Goal: Task Accomplishment & Management: Use online tool/utility

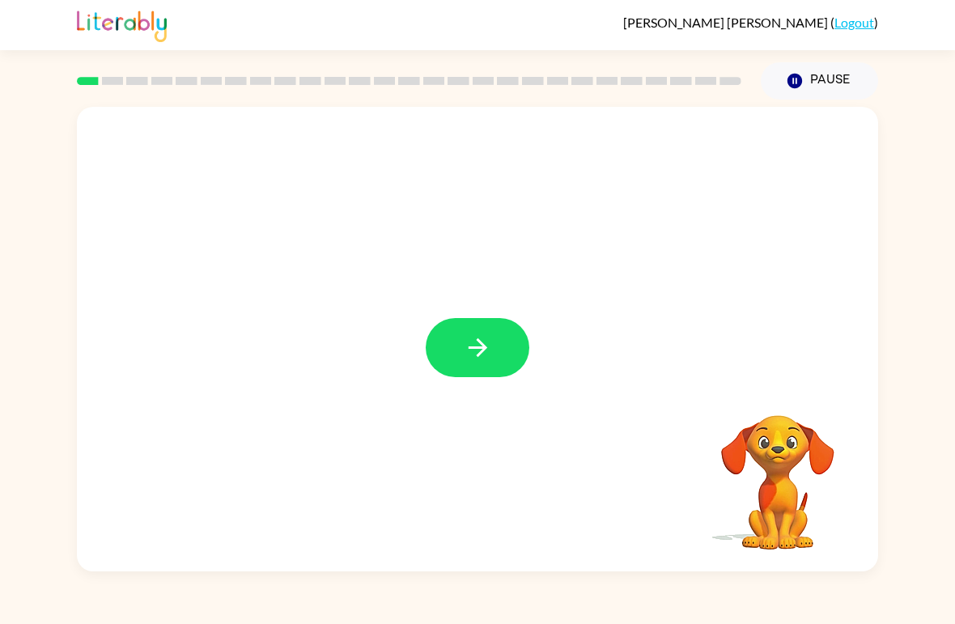
click at [499, 336] on button "button" at bounding box center [478, 347] width 104 height 59
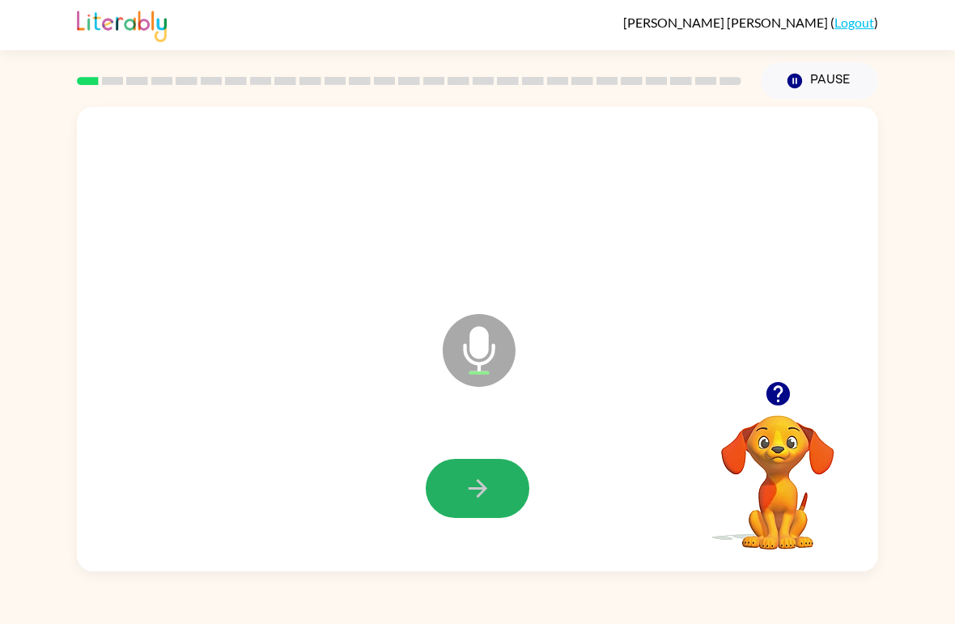
click at [499, 460] on button "button" at bounding box center [478, 488] width 104 height 59
click at [497, 484] on button "button" at bounding box center [478, 488] width 104 height 59
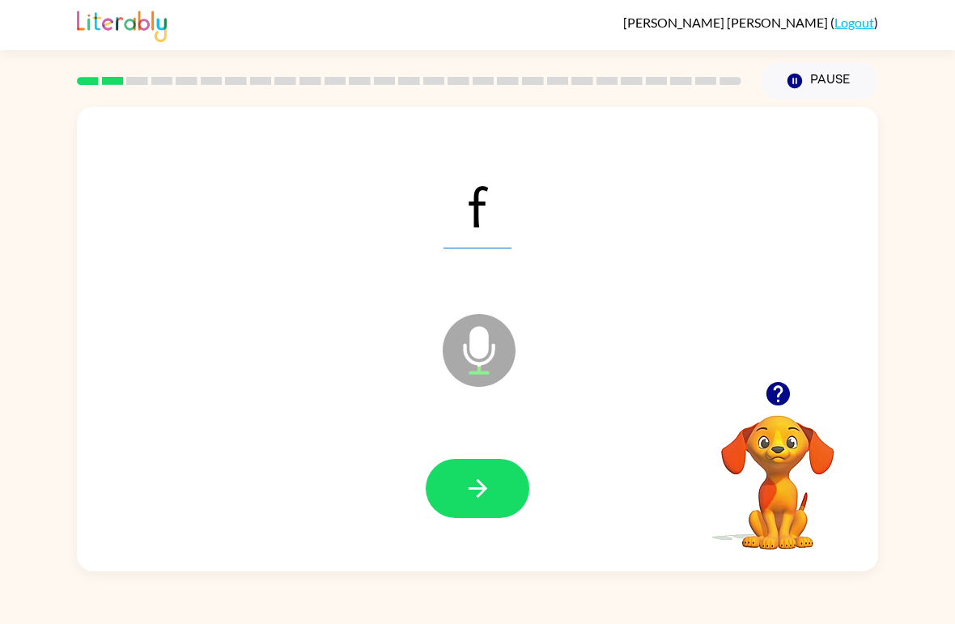
click at [492, 471] on button "button" at bounding box center [478, 488] width 104 height 59
click at [493, 482] on button "button" at bounding box center [478, 488] width 104 height 59
click at [488, 488] on icon "button" at bounding box center [478, 488] width 28 height 28
click at [491, 469] on button "button" at bounding box center [478, 488] width 104 height 59
click at [496, 487] on button "button" at bounding box center [478, 488] width 104 height 59
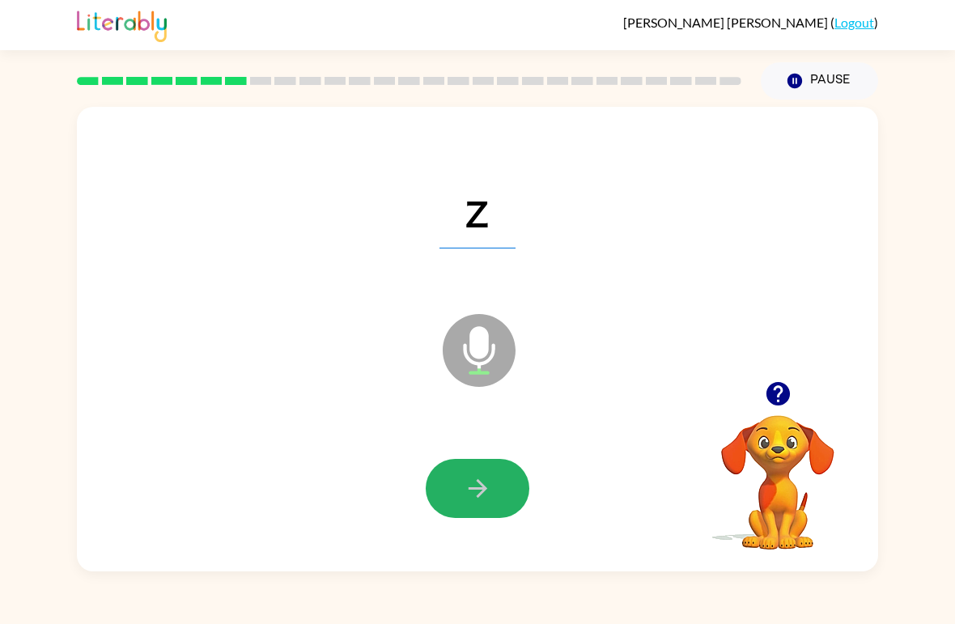
click at [507, 473] on button "button" at bounding box center [478, 488] width 104 height 59
click at [487, 493] on icon "button" at bounding box center [478, 488] width 28 height 28
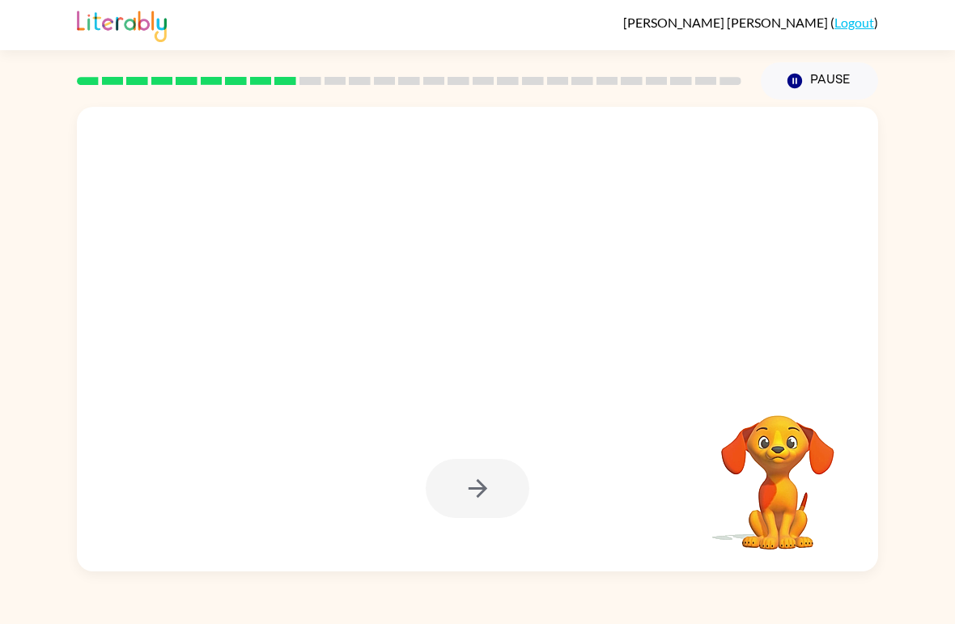
click at [481, 534] on div at bounding box center [477, 489] width 769 height 134
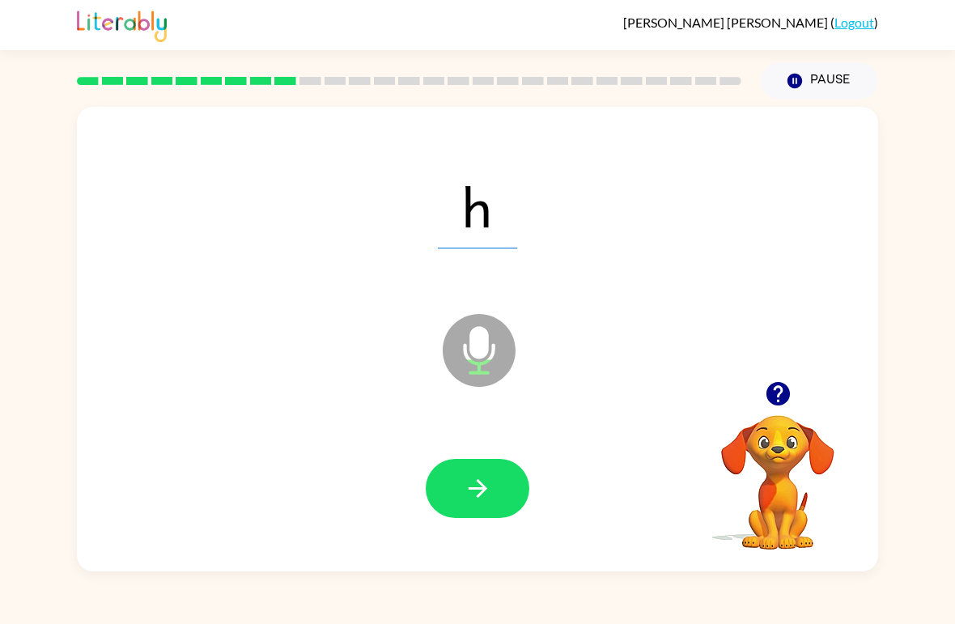
click at [492, 480] on button "button" at bounding box center [478, 488] width 104 height 59
click at [465, 483] on icon "button" at bounding box center [478, 488] width 28 height 28
click at [492, 486] on button "button" at bounding box center [478, 488] width 104 height 59
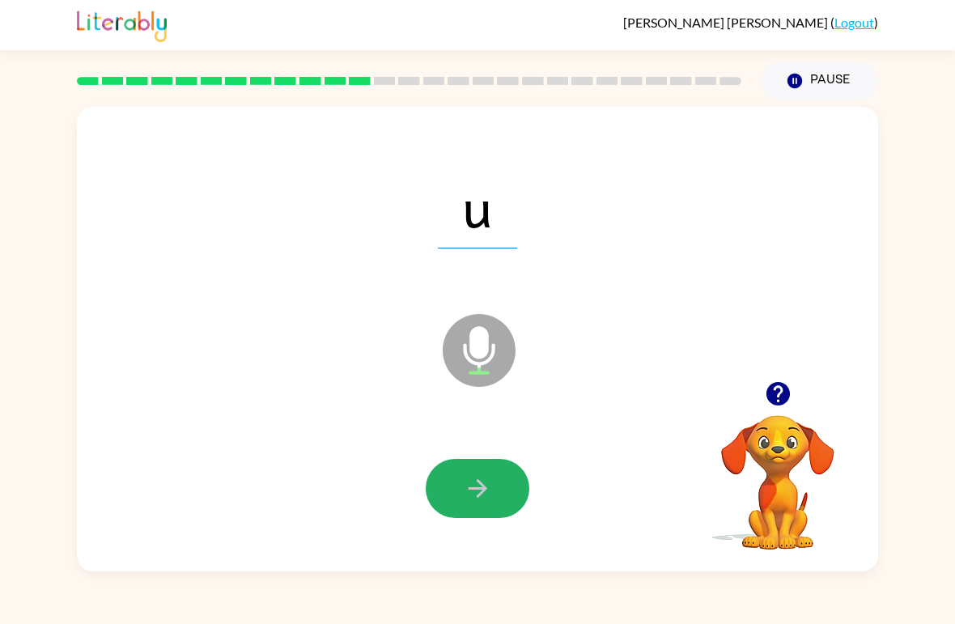
click at [474, 493] on icon "button" at bounding box center [478, 488] width 28 height 28
click at [474, 487] on icon "button" at bounding box center [478, 488] width 28 height 28
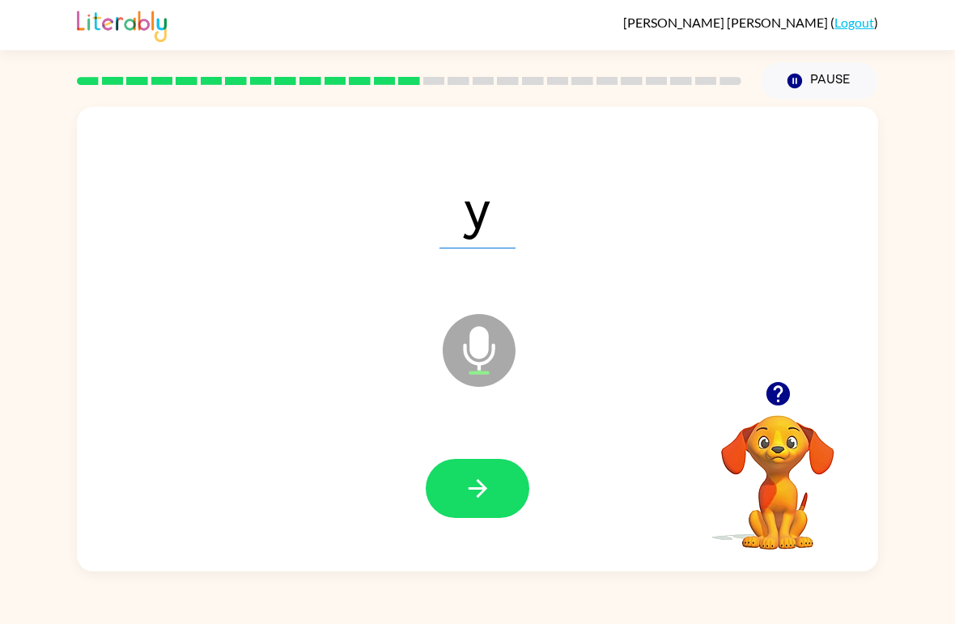
click at [479, 491] on icon "button" at bounding box center [478, 488] width 28 height 28
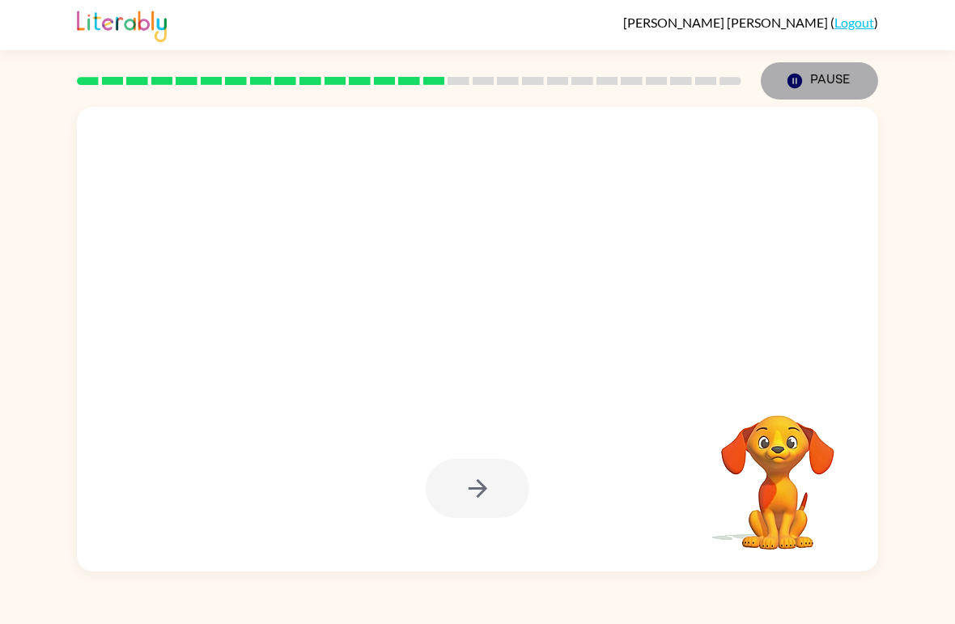
click at [817, 77] on button "Pause Pause" at bounding box center [819, 80] width 117 height 37
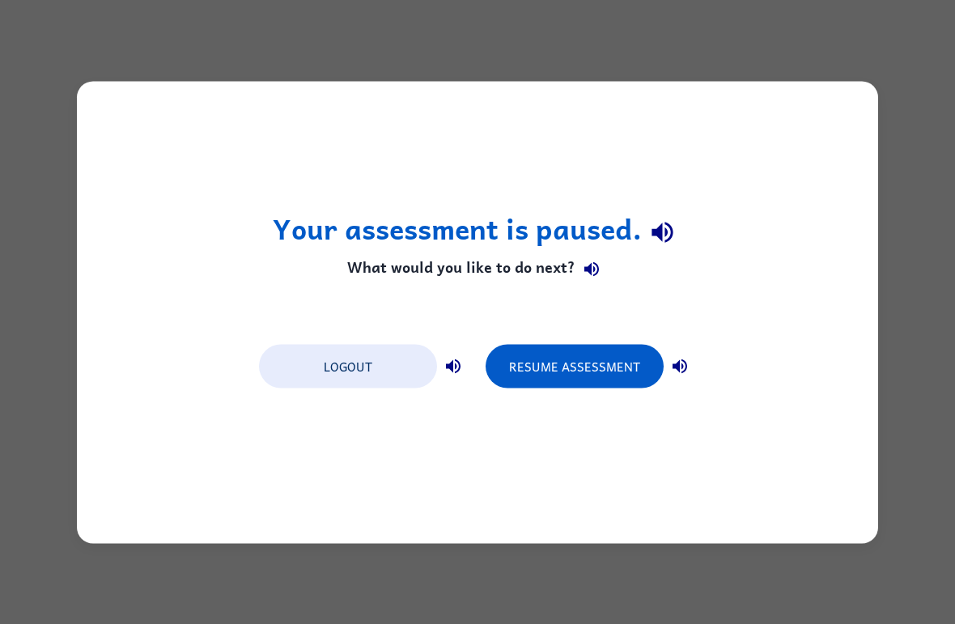
click at [397, 592] on div "Your assessment is paused. What would you like to do next? Logout Resume Assess…" at bounding box center [477, 312] width 955 height 624
click at [487, 589] on div "Your assessment is paused. What would you like to do next? Logout Resume Assess…" at bounding box center [477, 312] width 955 height 624
click at [588, 591] on div "Your assessment is paused. What would you like to do next? Logout Resume Assess…" at bounding box center [477, 312] width 955 height 624
click at [508, 591] on div "Your assessment is paused. What would you like to do next? Logout Resume Assess…" at bounding box center [477, 312] width 955 height 624
click at [520, 550] on div "Your assessment is paused. What would you like to do next? Logout Resume Assess…" at bounding box center [477, 312] width 955 height 624
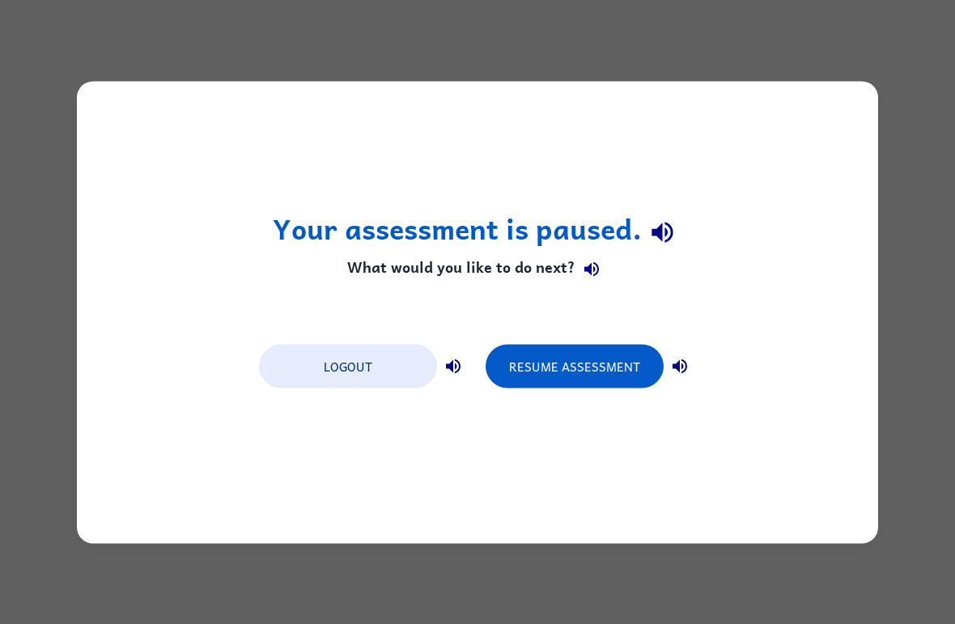
click at [557, 356] on button "Resume Assessment" at bounding box center [575, 366] width 178 height 44
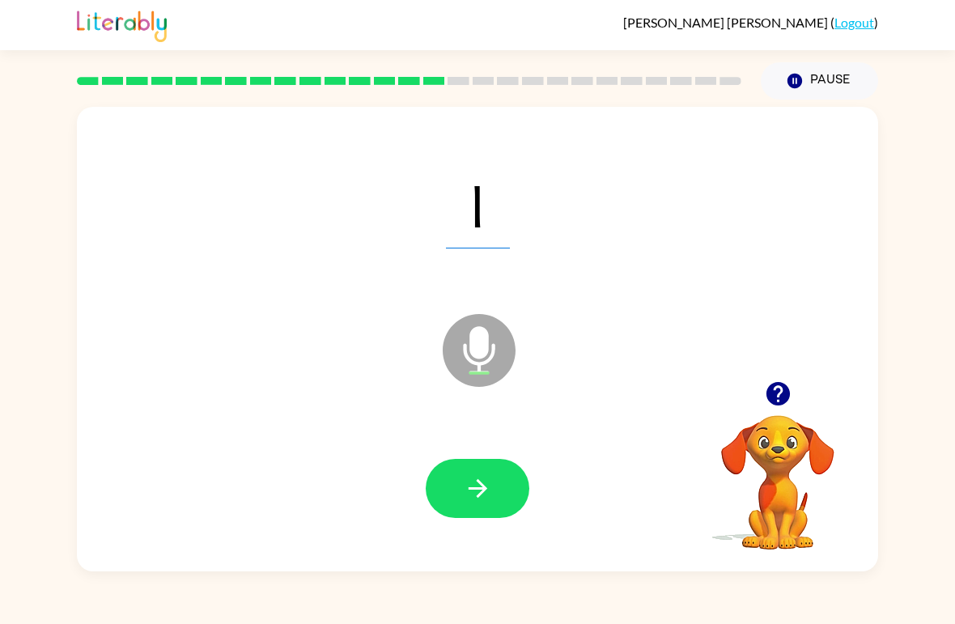
click at [465, 511] on button "button" at bounding box center [478, 488] width 104 height 59
click at [455, 484] on button "button" at bounding box center [478, 488] width 104 height 59
click at [483, 496] on icon "button" at bounding box center [478, 488] width 28 height 28
click at [482, 493] on icon "button" at bounding box center [477, 488] width 19 height 19
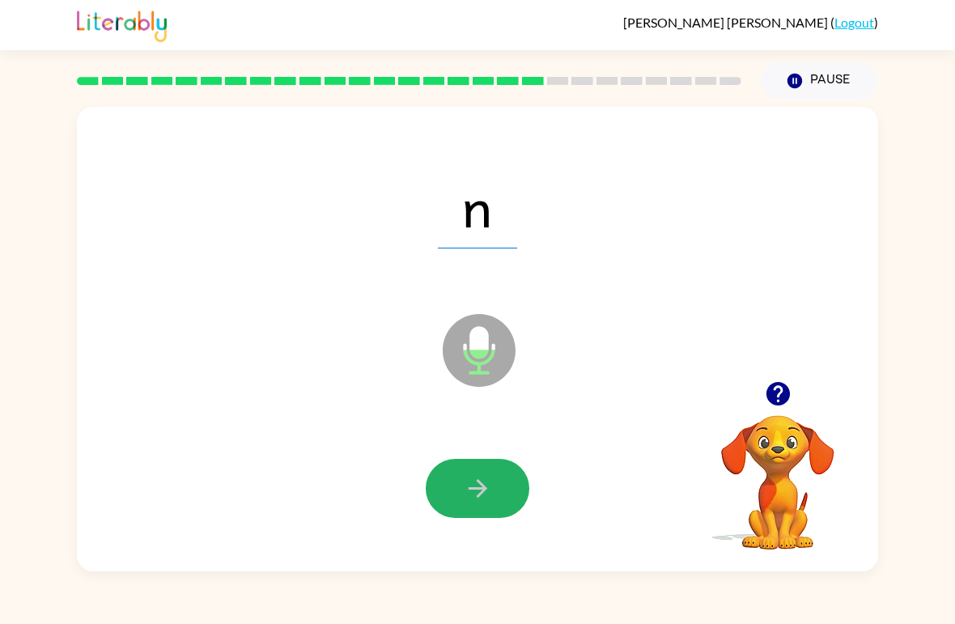
click at [491, 471] on button "button" at bounding box center [478, 488] width 104 height 59
click at [475, 472] on button "button" at bounding box center [478, 488] width 104 height 59
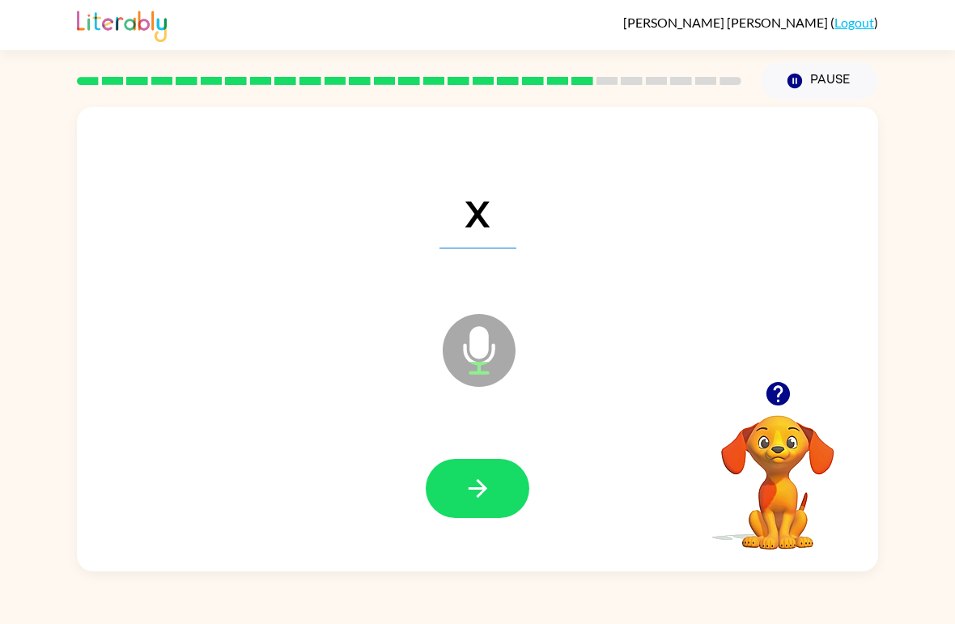
click at [481, 479] on icon "button" at bounding box center [478, 488] width 28 height 28
click at [484, 486] on icon "button" at bounding box center [477, 488] width 19 height 19
click at [477, 498] on icon "button" at bounding box center [478, 488] width 28 height 28
click at [491, 477] on icon "button" at bounding box center [478, 488] width 28 height 28
click at [499, 481] on button "button" at bounding box center [478, 488] width 104 height 59
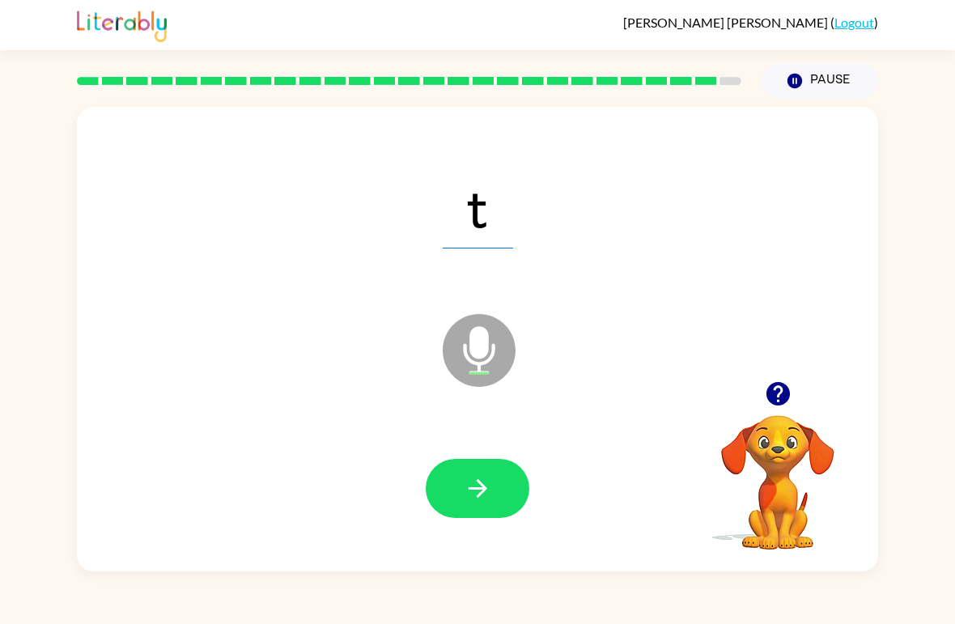
click at [496, 476] on button "button" at bounding box center [478, 488] width 104 height 59
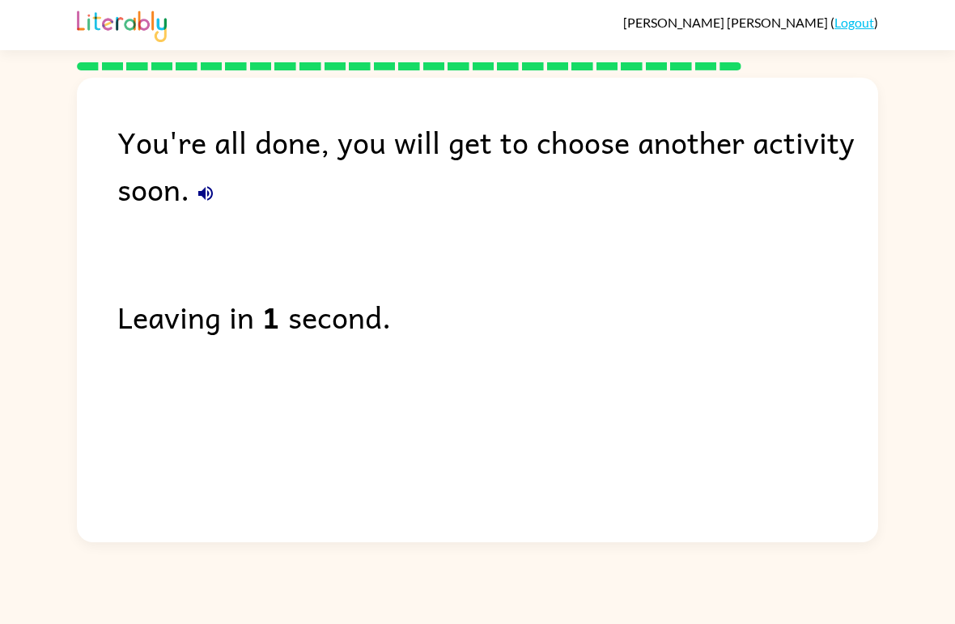
click at [864, 16] on link "Logout" at bounding box center [854, 22] width 40 height 15
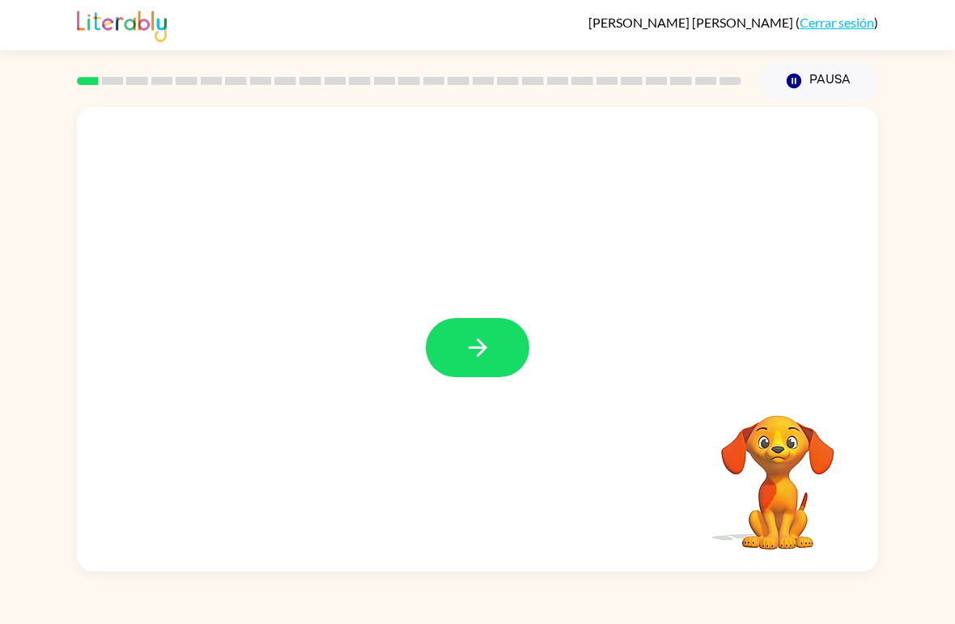
click at [476, 344] on icon "button" at bounding box center [478, 347] width 28 height 28
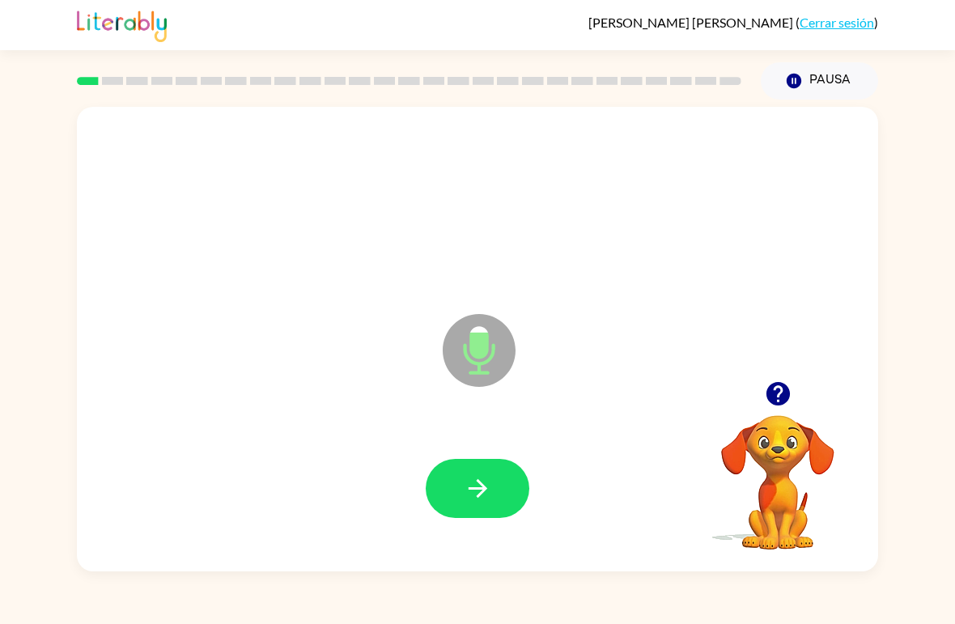
click at [495, 500] on button "button" at bounding box center [478, 488] width 104 height 59
click at [485, 490] on icon "button" at bounding box center [477, 488] width 19 height 19
click at [507, 487] on button "button" at bounding box center [478, 488] width 104 height 59
click at [495, 479] on button "button" at bounding box center [478, 488] width 104 height 59
click at [499, 486] on button "button" at bounding box center [478, 488] width 104 height 59
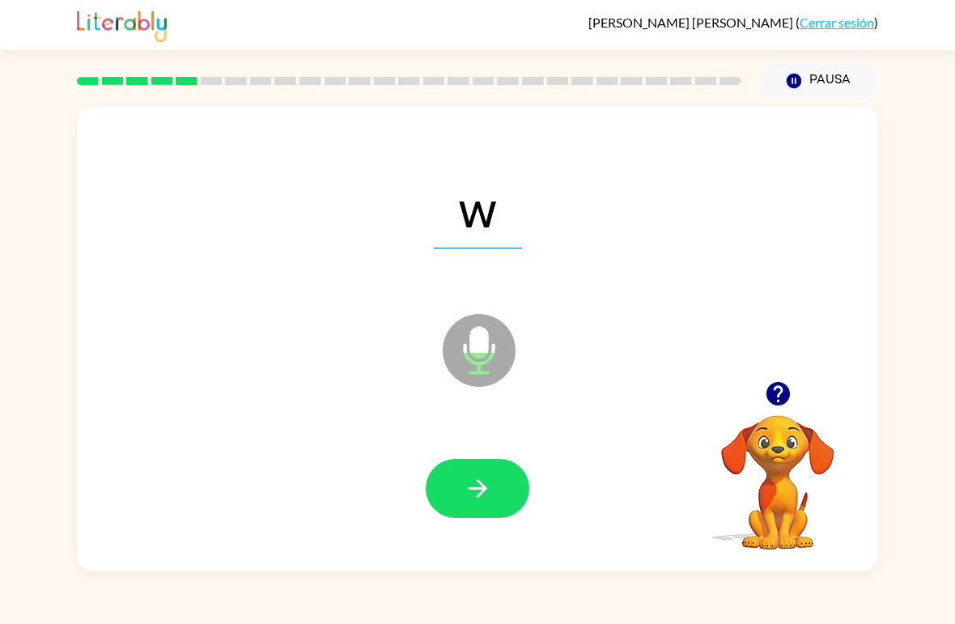
click at [479, 493] on icon "button" at bounding box center [478, 488] width 28 height 28
click at [499, 472] on button "button" at bounding box center [478, 488] width 104 height 59
click at [479, 483] on icon "button" at bounding box center [477, 488] width 19 height 19
click at [800, 75] on icon "Pausa" at bounding box center [794, 81] width 18 height 18
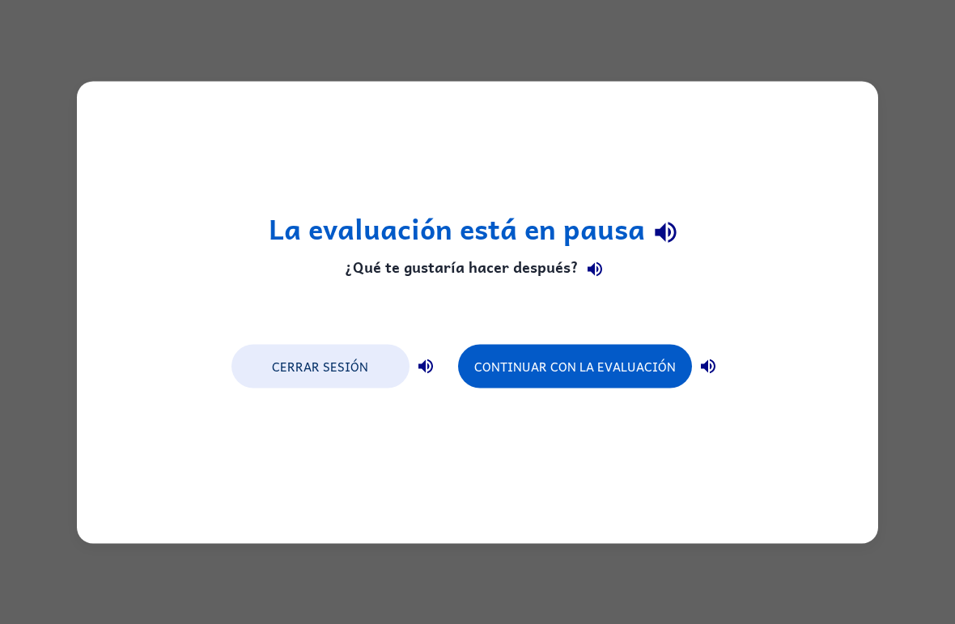
click at [577, 353] on button "Continuar con la evaluación" at bounding box center [575, 366] width 234 height 44
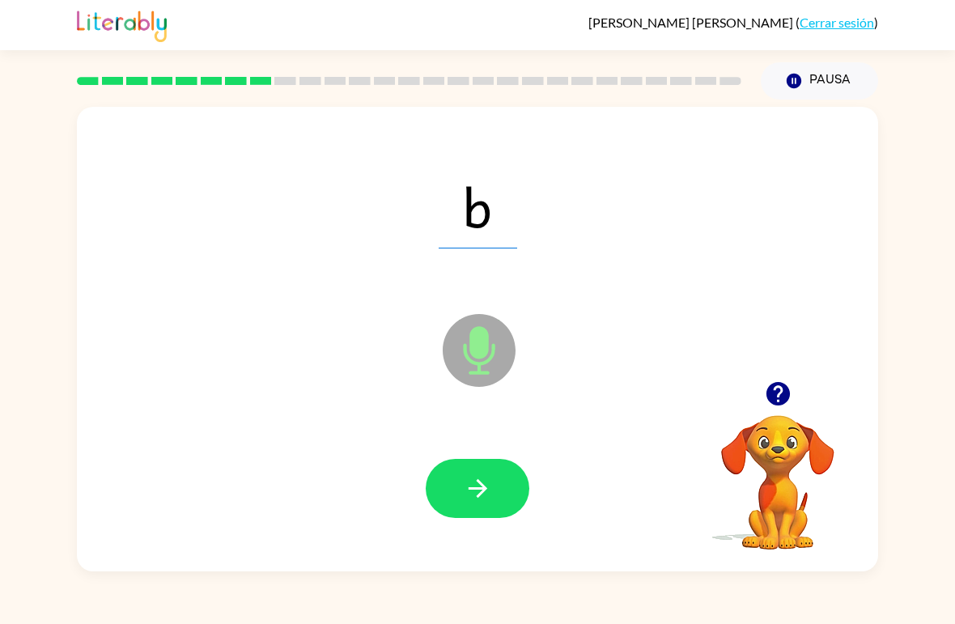
click at [508, 481] on button "button" at bounding box center [478, 488] width 104 height 59
click at [485, 489] on icon "button" at bounding box center [477, 488] width 19 height 19
click at [533, 471] on div at bounding box center [477, 489] width 769 height 134
click at [486, 501] on icon "button" at bounding box center [478, 488] width 28 height 28
click at [491, 503] on icon "button" at bounding box center [478, 488] width 28 height 28
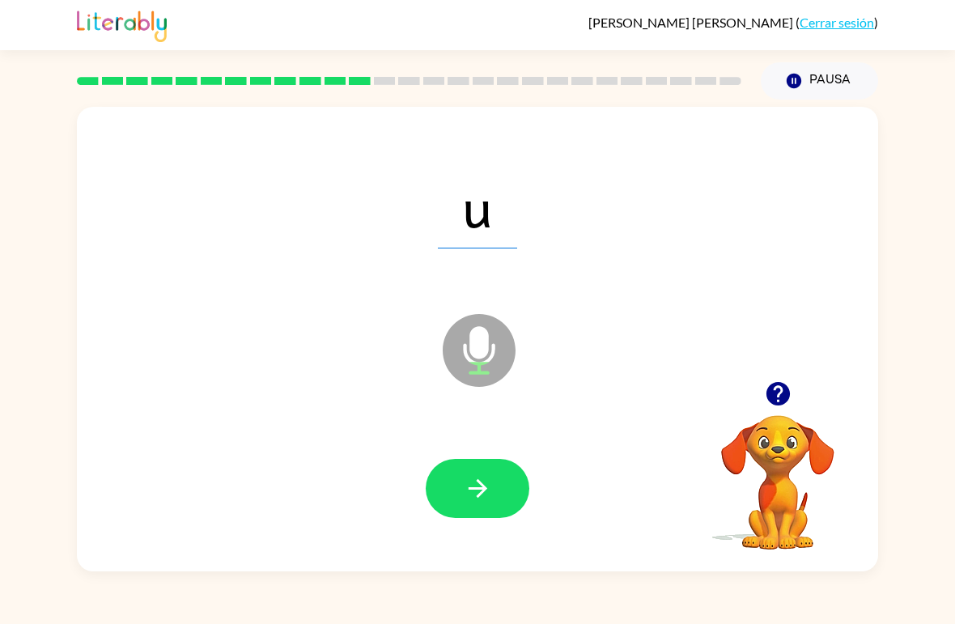
click at [492, 489] on button "button" at bounding box center [478, 488] width 104 height 59
click at [495, 484] on button "button" at bounding box center [478, 488] width 104 height 59
click at [496, 492] on button "button" at bounding box center [478, 488] width 104 height 59
click at [483, 491] on icon "button" at bounding box center [477, 488] width 19 height 19
click at [486, 192] on span "qu" at bounding box center [477, 206] width 108 height 84
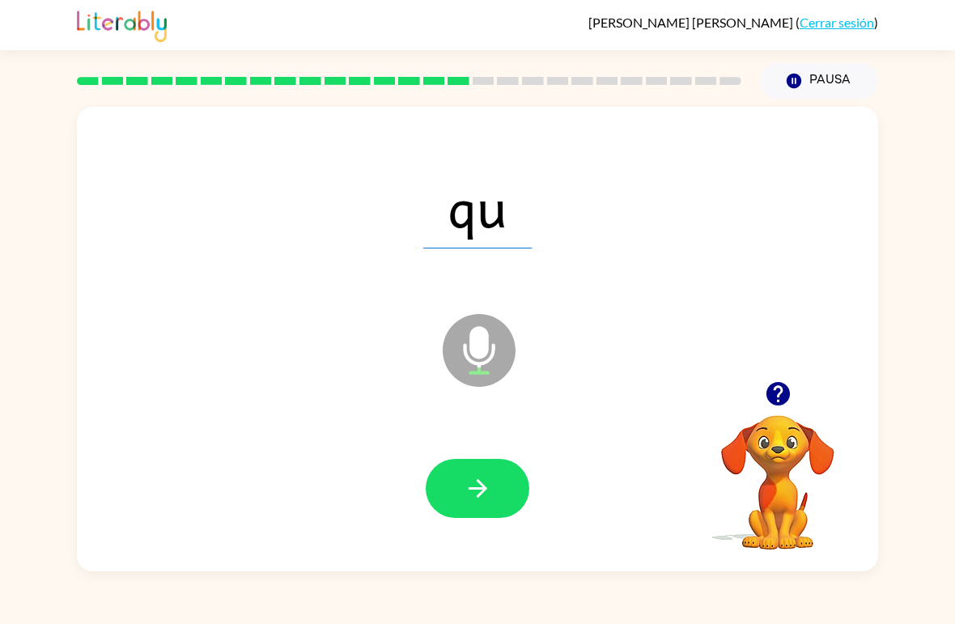
click at [497, 488] on button "button" at bounding box center [478, 488] width 104 height 59
click at [482, 501] on icon "button" at bounding box center [478, 488] width 28 height 28
click at [488, 490] on icon "button" at bounding box center [478, 488] width 28 height 28
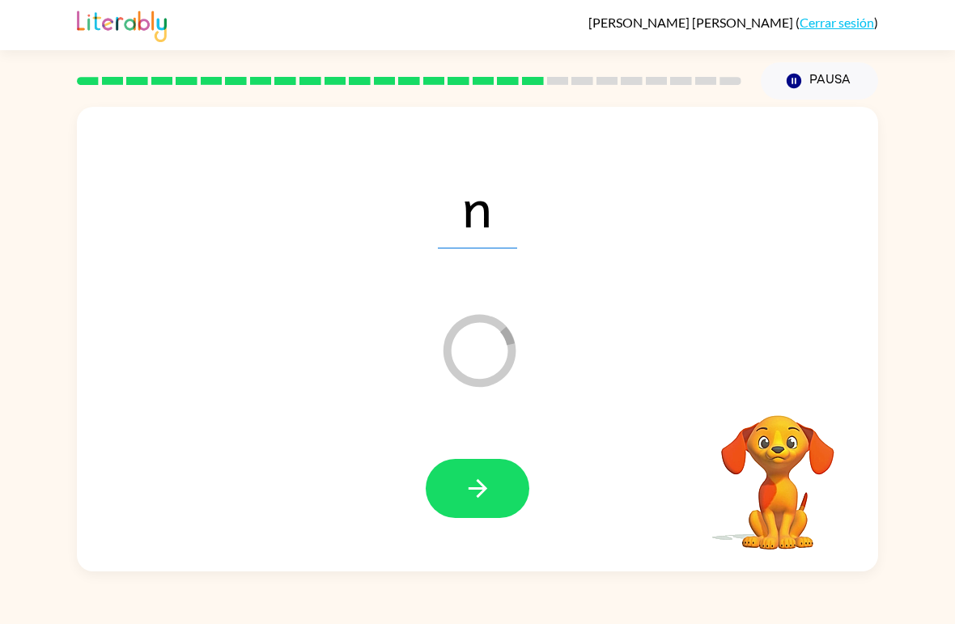
click at [483, 514] on button "button" at bounding box center [478, 488] width 104 height 59
click at [492, 482] on button "button" at bounding box center [478, 488] width 104 height 59
click at [475, 490] on icon "button" at bounding box center [477, 488] width 19 height 19
click at [494, 496] on button "button" at bounding box center [478, 488] width 104 height 59
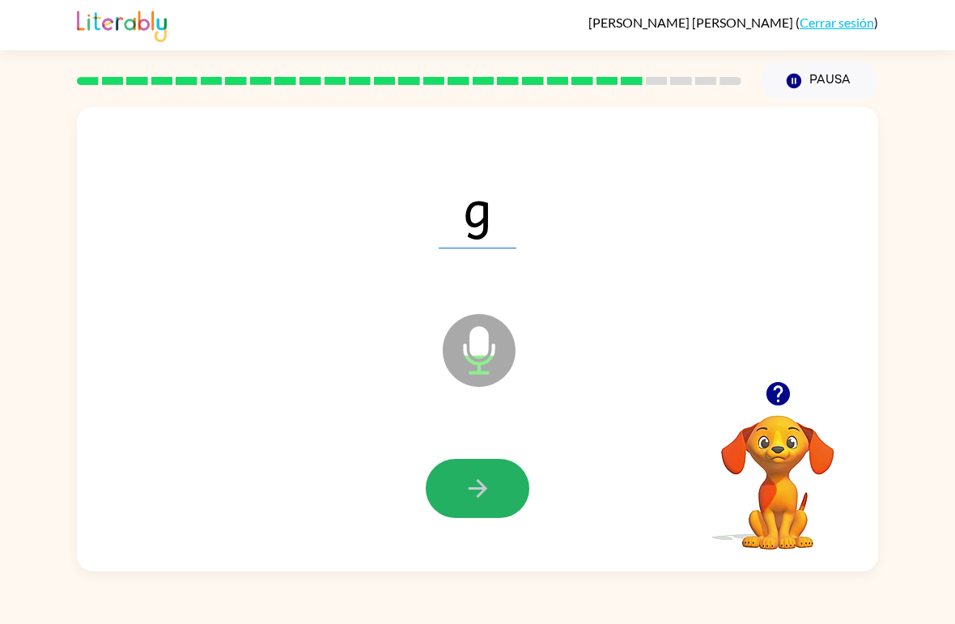
click at [491, 496] on icon "button" at bounding box center [478, 488] width 28 height 28
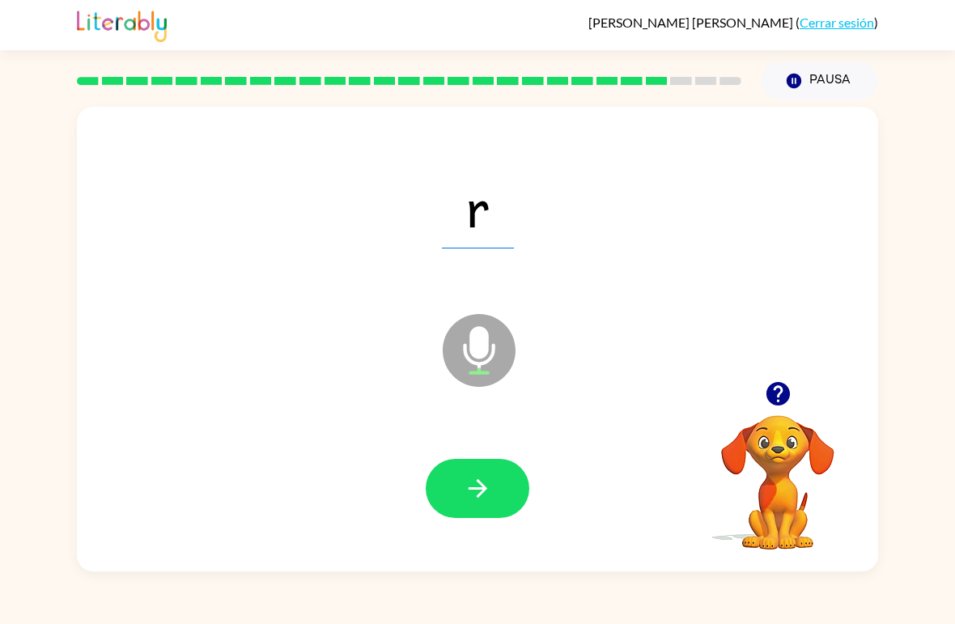
click at [472, 497] on icon "button" at bounding box center [478, 488] width 28 height 28
click at [486, 488] on icon "button" at bounding box center [477, 488] width 19 height 19
click at [495, 481] on button "button" at bounding box center [478, 488] width 104 height 59
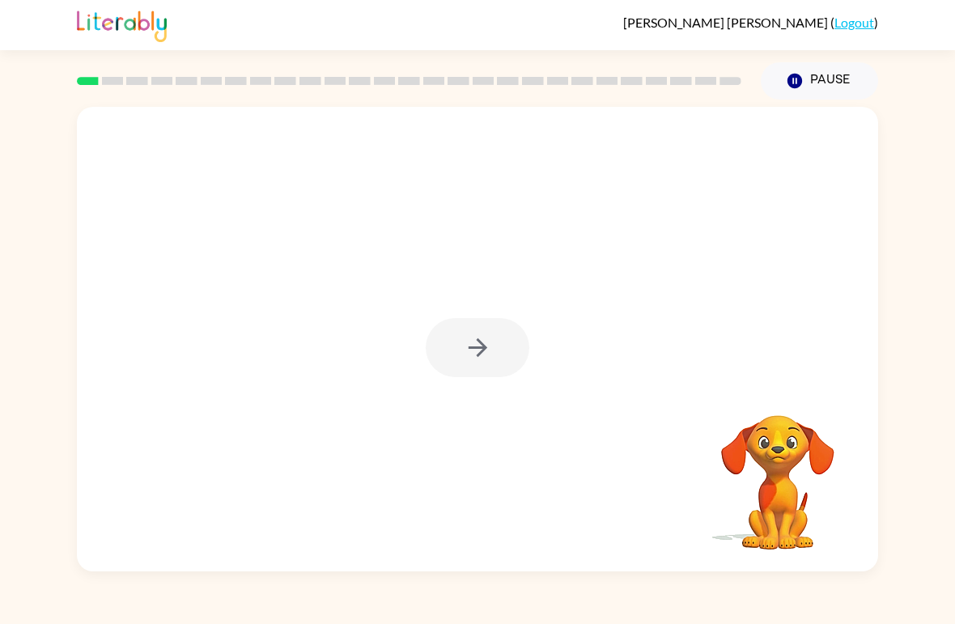
click at [516, 328] on div at bounding box center [478, 347] width 104 height 59
click at [487, 346] on icon "button" at bounding box center [478, 347] width 28 height 28
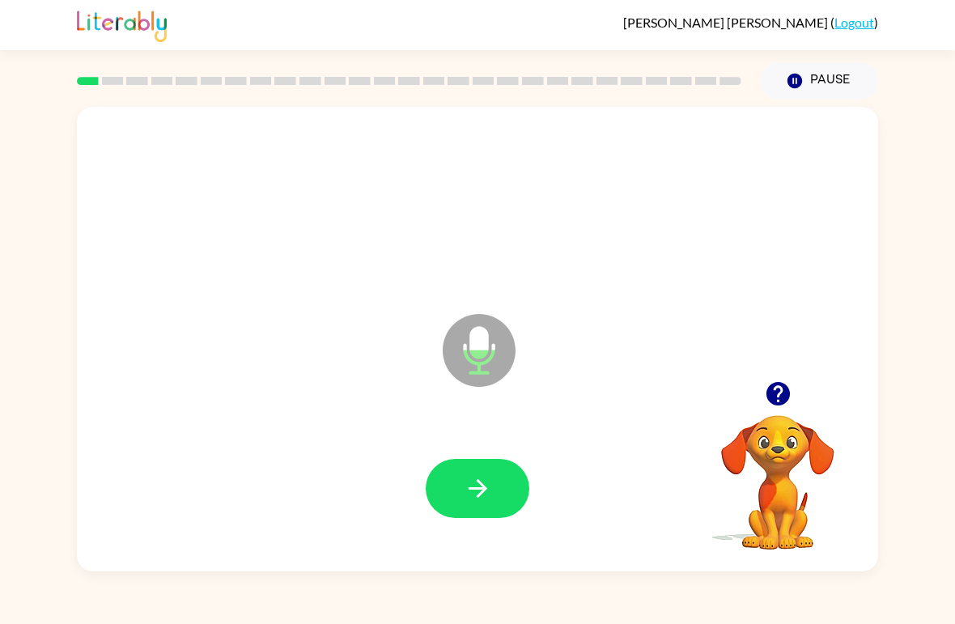
click at [470, 466] on button "button" at bounding box center [478, 488] width 104 height 59
click at [468, 494] on icon "button" at bounding box center [478, 488] width 28 height 28
click at [495, 480] on button "button" at bounding box center [478, 488] width 104 height 59
click at [471, 471] on button "button" at bounding box center [478, 488] width 104 height 59
click at [467, 479] on icon "button" at bounding box center [478, 488] width 28 height 28
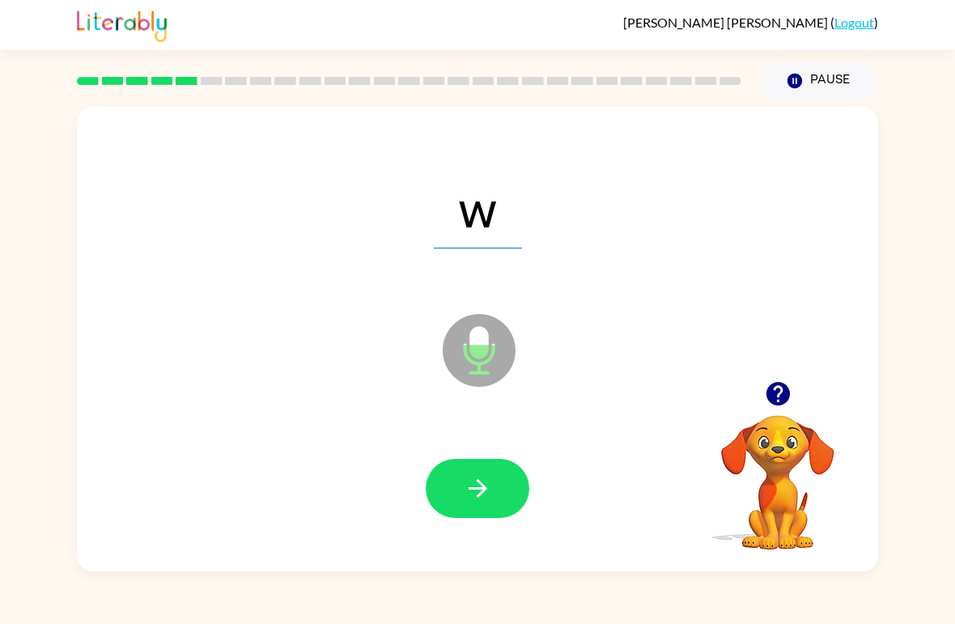
click at [490, 479] on icon "button" at bounding box center [478, 488] width 28 height 28
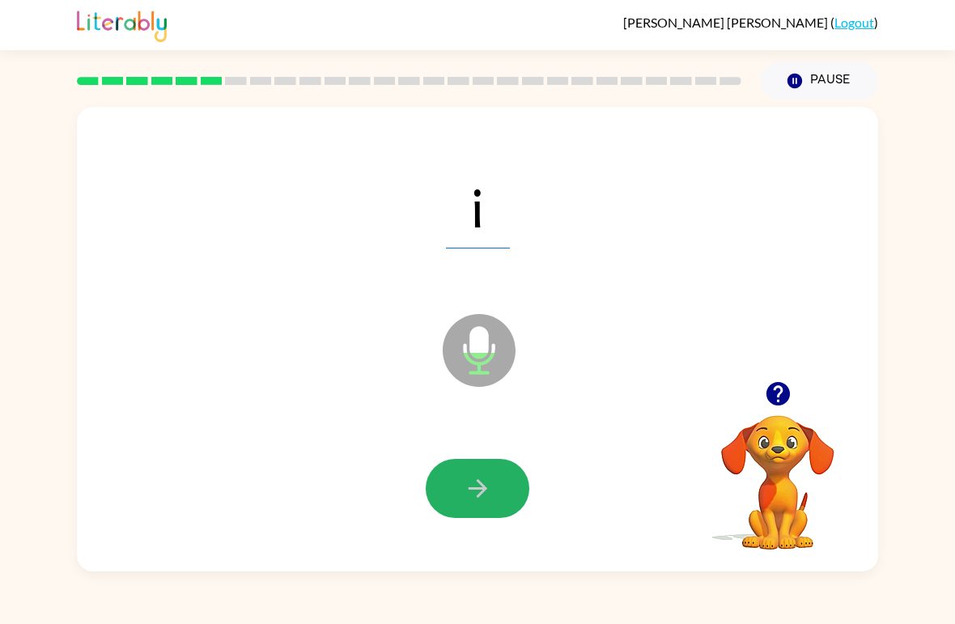
click at [498, 495] on button "button" at bounding box center [478, 488] width 104 height 59
click at [461, 478] on button "button" at bounding box center [478, 488] width 104 height 59
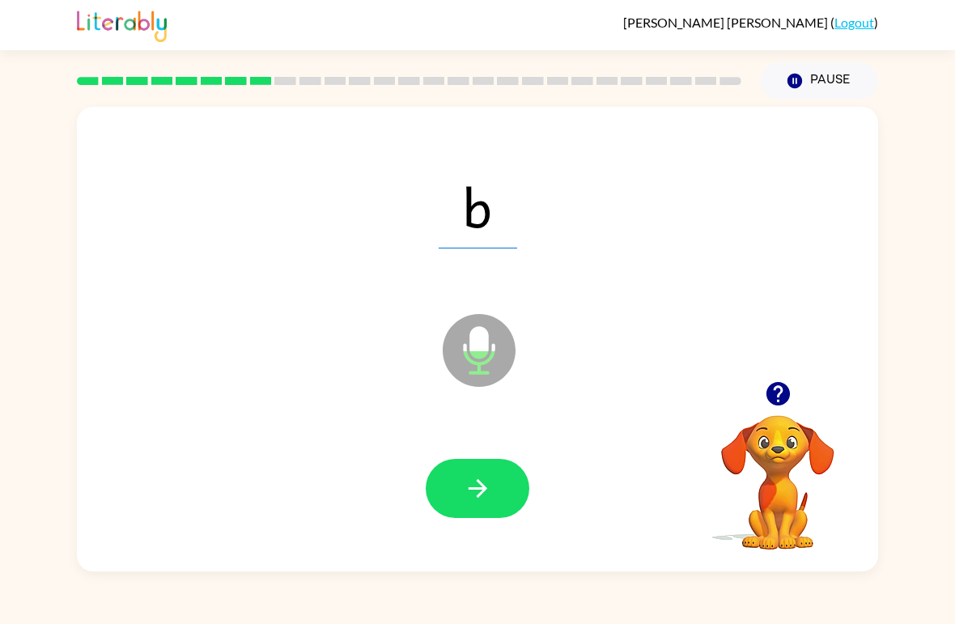
click at [825, 74] on button "Pause Pause" at bounding box center [819, 80] width 117 height 37
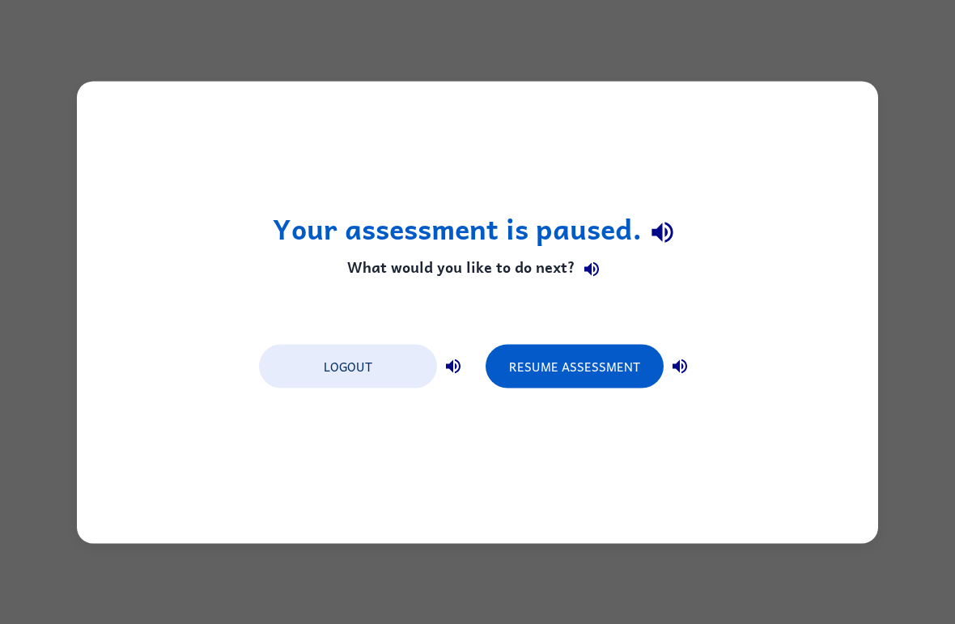
click at [575, 359] on button "Resume Assessment" at bounding box center [575, 366] width 178 height 44
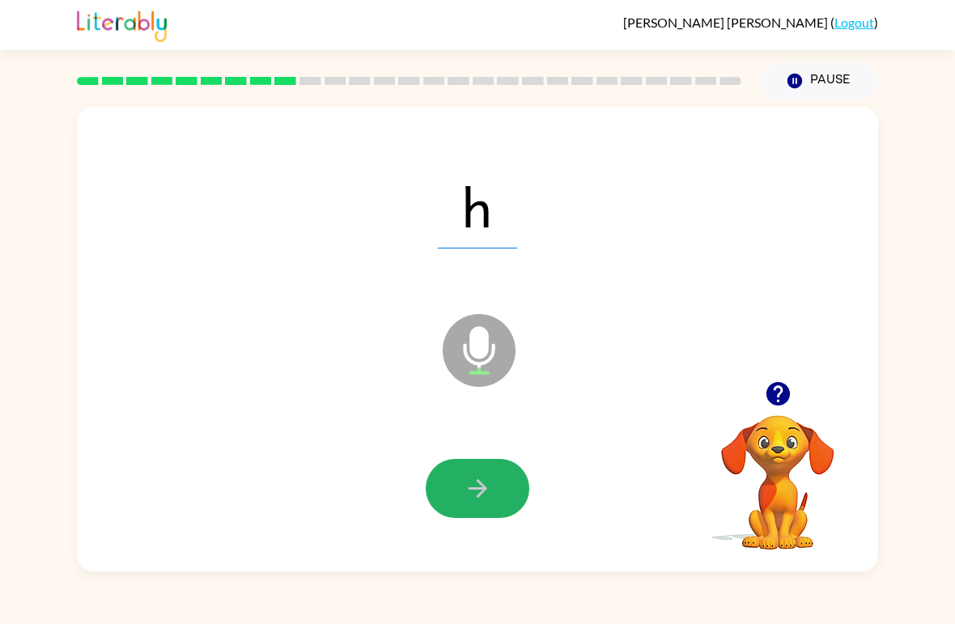
click at [473, 483] on icon "button" at bounding box center [478, 488] width 28 height 28
click at [480, 473] on button "button" at bounding box center [478, 488] width 104 height 59
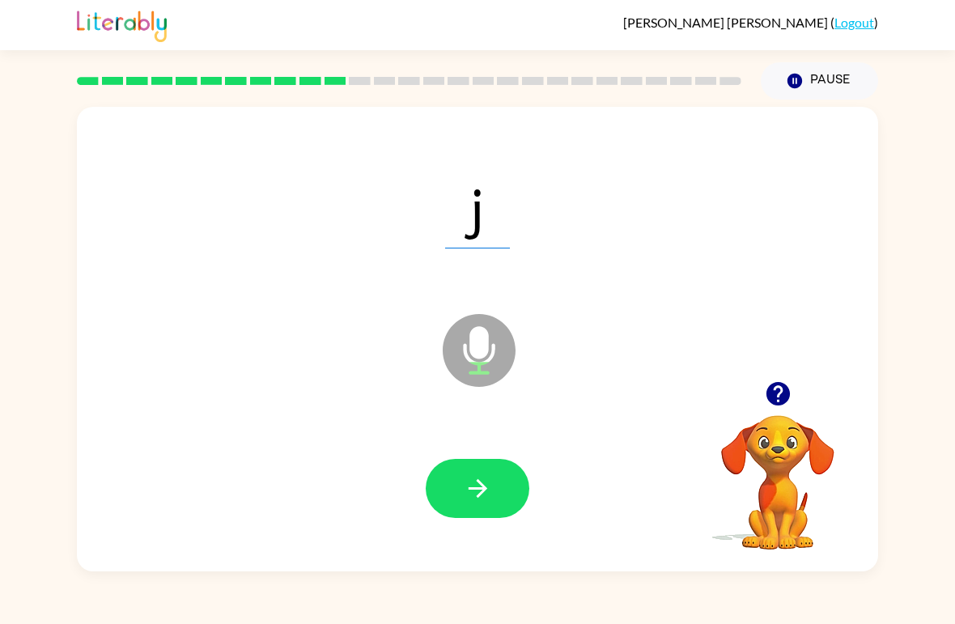
click at [479, 494] on icon "button" at bounding box center [477, 488] width 19 height 19
click at [493, 490] on button "button" at bounding box center [478, 488] width 104 height 59
click at [500, 479] on button "button" at bounding box center [478, 488] width 104 height 59
click at [479, 482] on icon "button" at bounding box center [477, 488] width 19 height 19
click at [479, 518] on button "button" at bounding box center [478, 488] width 104 height 59
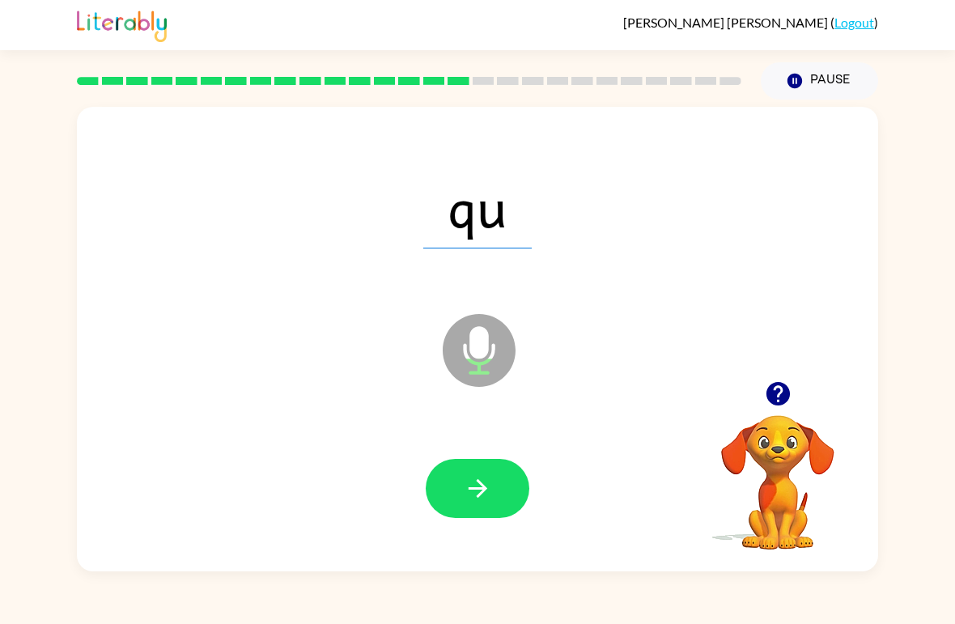
click at [485, 493] on icon "button" at bounding box center [478, 488] width 28 height 28
click at [457, 477] on button "button" at bounding box center [478, 488] width 104 height 59
click at [487, 497] on icon "button" at bounding box center [478, 488] width 28 height 28
click at [493, 517] on button "button" at bounding box center [478, 488] width 104 height 59
click at [494, 518] on button "button" at bounding box center [478, 488] width 104 height 59
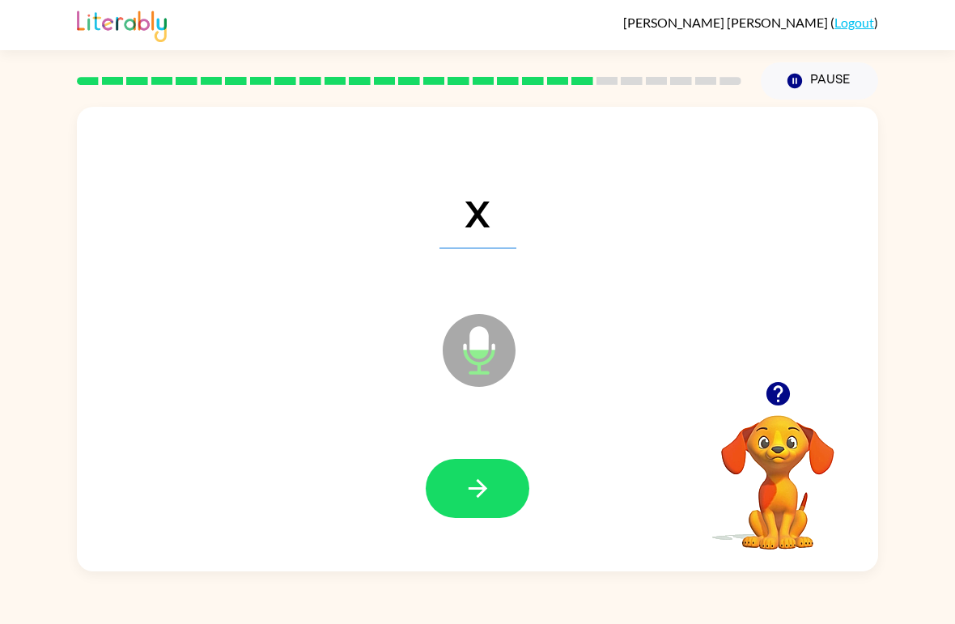
click at [452, 499] on button "button" at bounding box center [478, 488] width 104 height 59
click at [491, 477] on icon "button" at bounding box center [478, 488] width 28 height 28
click at [491, 473] on button "button" at bounding box center [478, 488] width 104 height 59
click at [513, 472] on button "button" at bounding box center [478, 488] width 104 height 59
click at [502, 485] on button "button" at bounding box center [478, 488] width 104 height 59
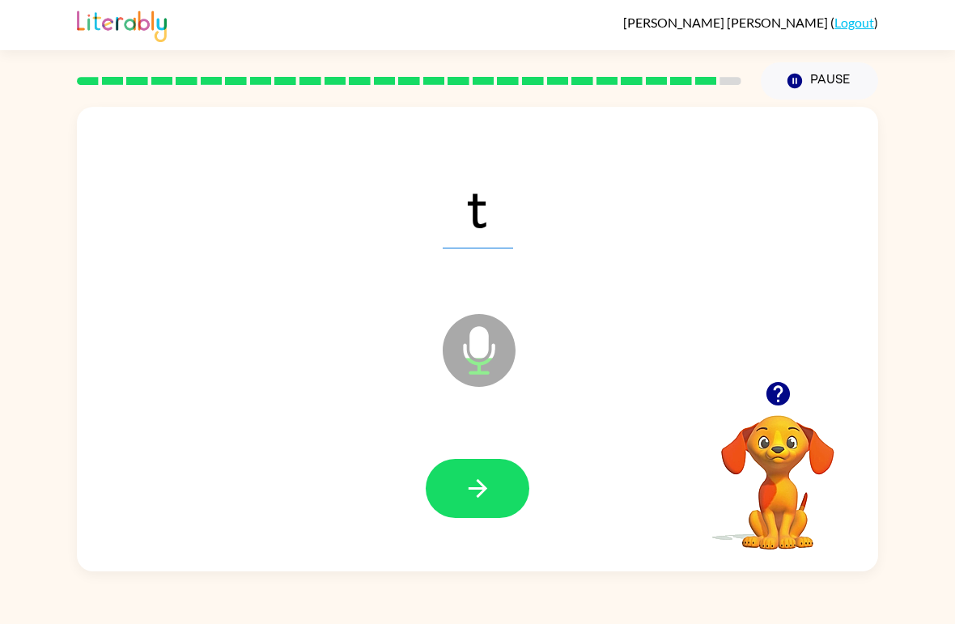
click at [499, 492] on button "button" at bounding box center [478, 488] width 104 height 59
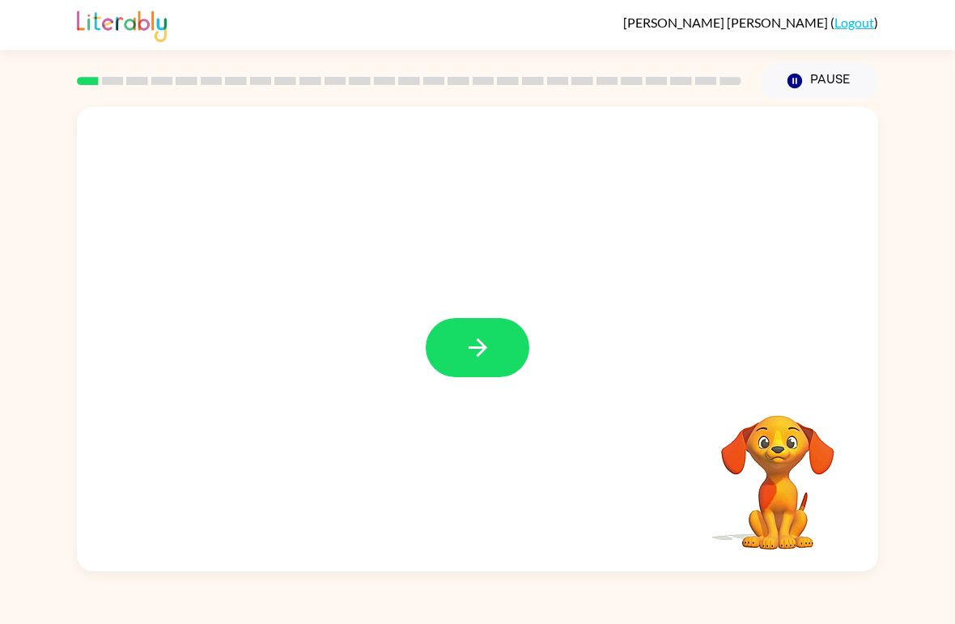
click at [496, 347] on button "button" at bounding box center [478, 347] width 104 height 59
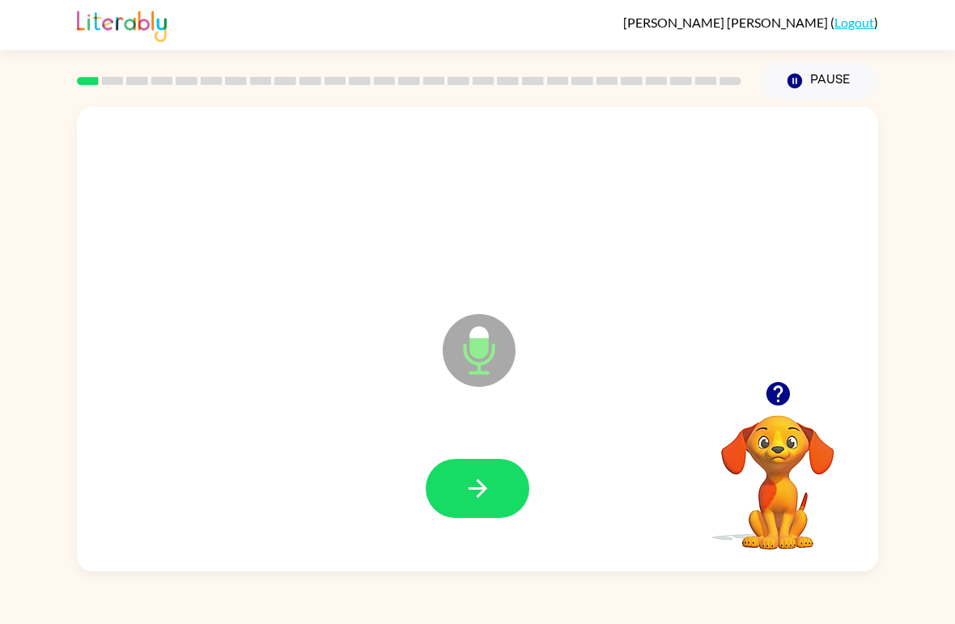
click at [503, 487] on button "button" at bounding box center [478, 488] width 104 height 59
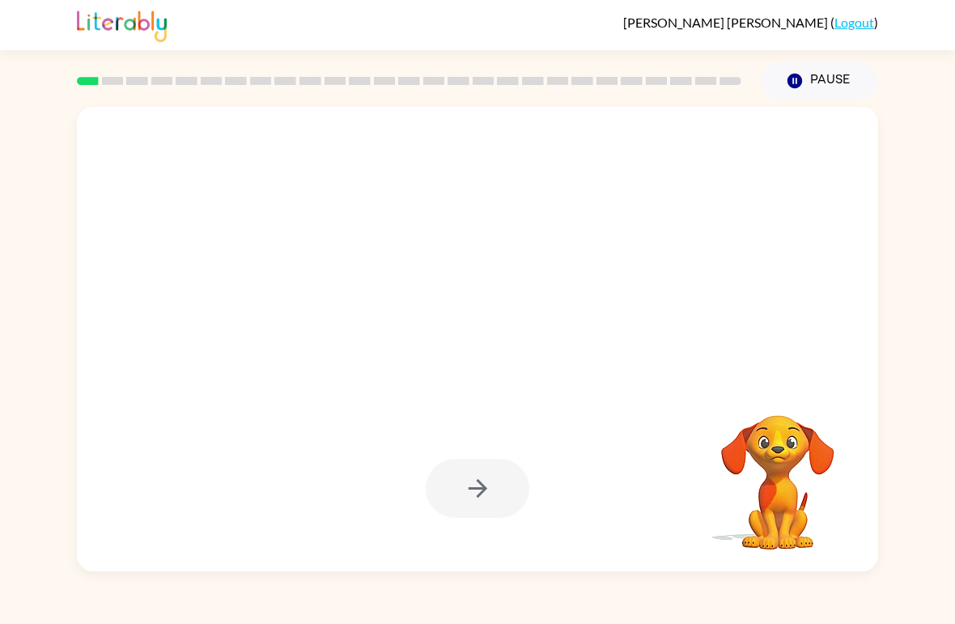
click at [795, 83] on icon "button" at bounding box center [794, 81] width 15 height 15
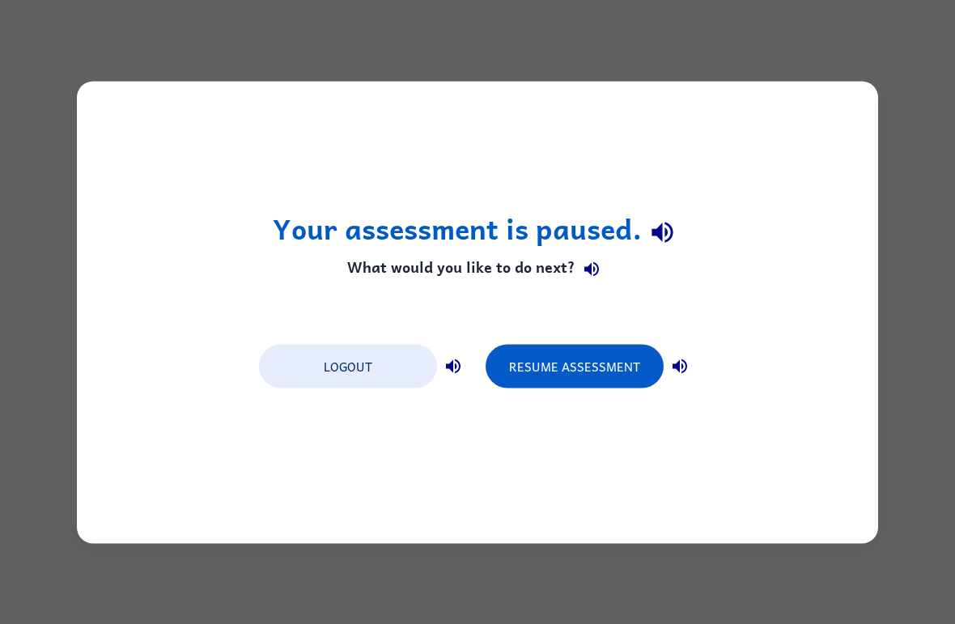
click at [533, 362] on button "Resume Assessment" at bounding box center [575, 366] width 178 height 44
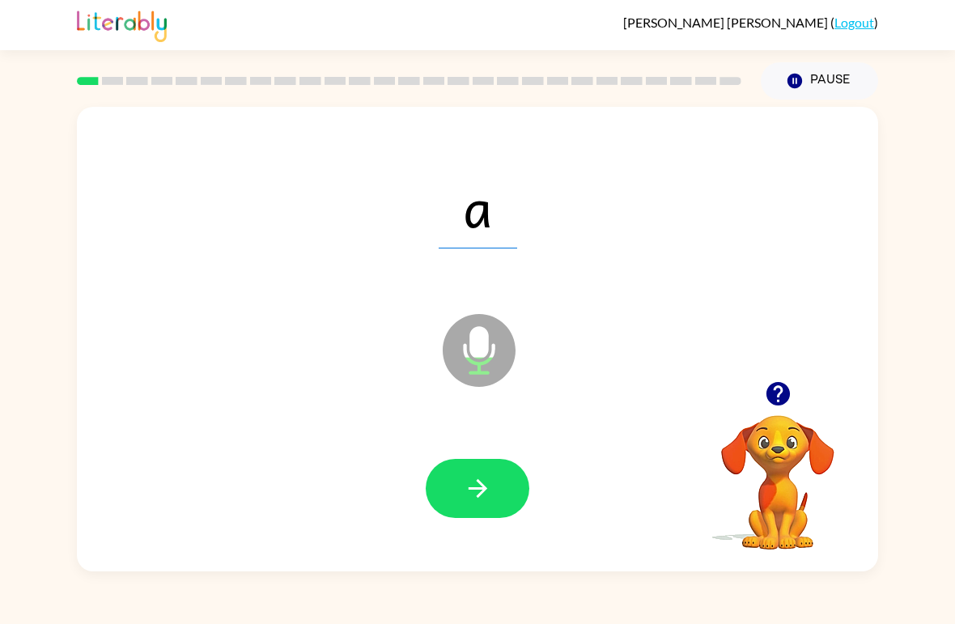
click at [470, 464] on button "button" at bounding box center [478, 488] width 104 height 59
click at [492, 477] on button "button" at bounding box center [478, 488] width 104 height 59
click at [476, 500] on icon "button" at bounding box center [478, 488] width 28 height 28
click at [467, 487] on icon "button" at bounding box center [478, 488] width 28 height 28
click at [477, 482] on icon "button" at bounding box center [477, 488] width 19 height 19
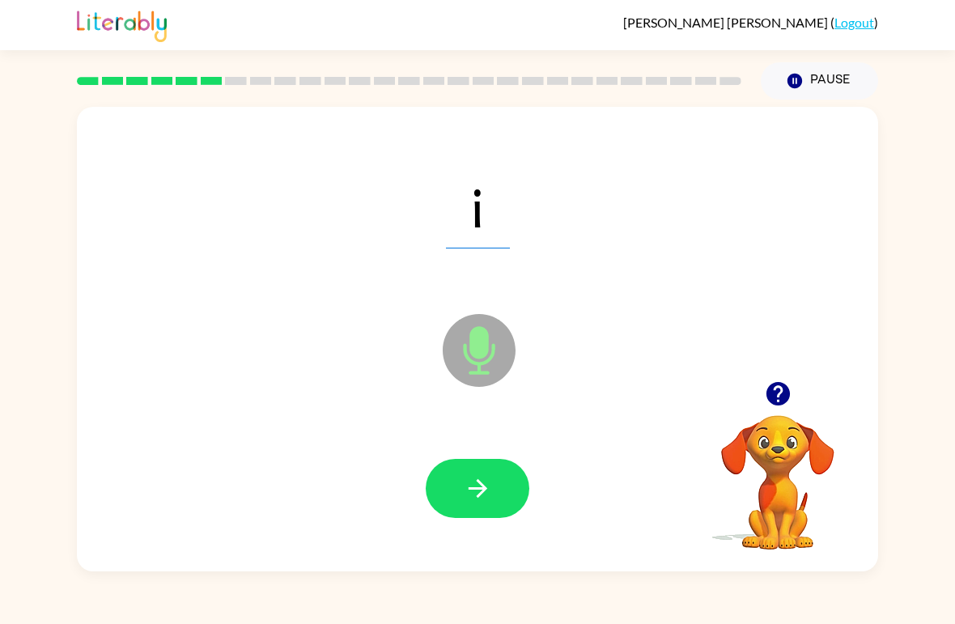
click at [482, 477] on icon "button" at bounding box center [478, 488] width 28 height 28
click at [483, 479] on icon "button" at bounding box center [478, 488] width 28 height 28
click at [526, 500] on button "button" at bounding box center [478, 488] width 104 height 59
click at [483, 502] on icon "button" at bounding box center [478, 488] width 28 height 28
click at [476, 344] on icon "Microphone The Microphone is here when it is your turn to talk" at bounding box center [560, 370] width 243 height 121
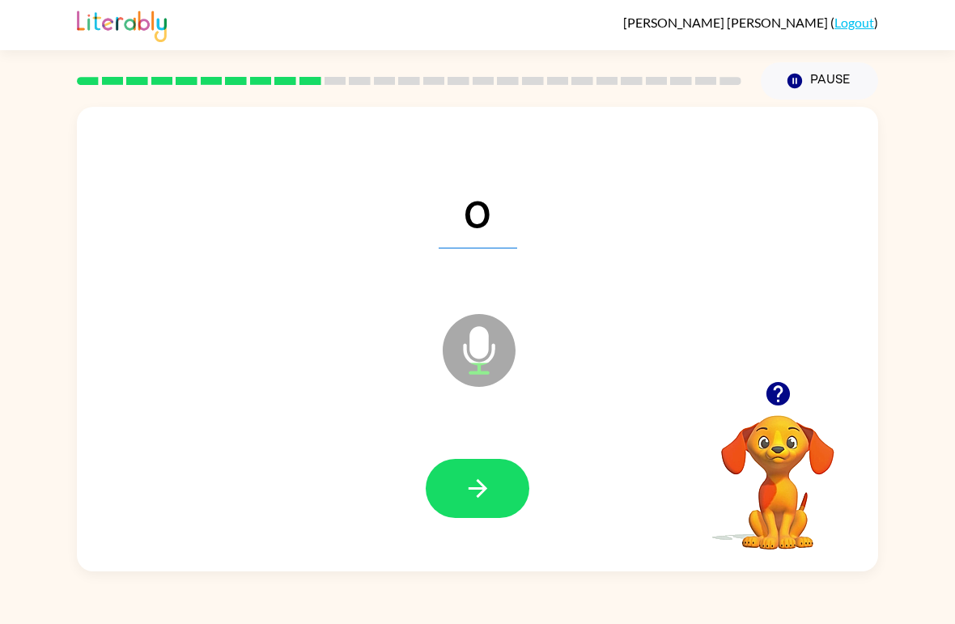
click at [487, 481] on icon "button" at bounding box center [478, 488] width 28 height 28
click at [473, 489] on icon "button" at bounding box center [477, 488] width 19 height 19
click at [485, 469] on button "button" at bounding box center [478, 488] width 104 height 59
click at [482, 479] on icon "button" at bounding box center [478, 488] width 28 height 28
click at [499, 490] on button "button" at bounding box center [478, 488] width 104 height 59
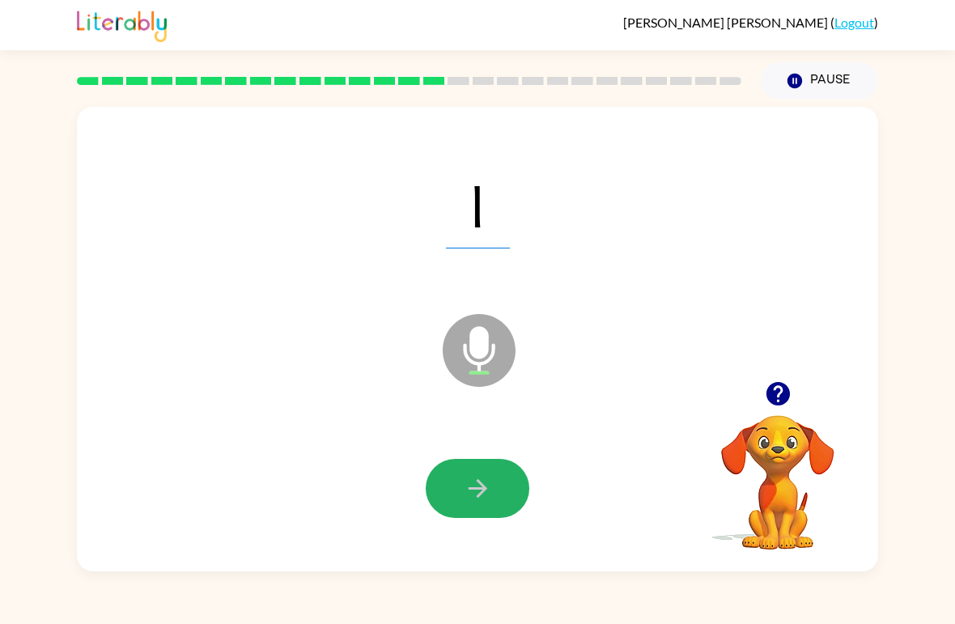
click at [499, 469] on button "button" at bounding box center [478, 488] width 104 height 59
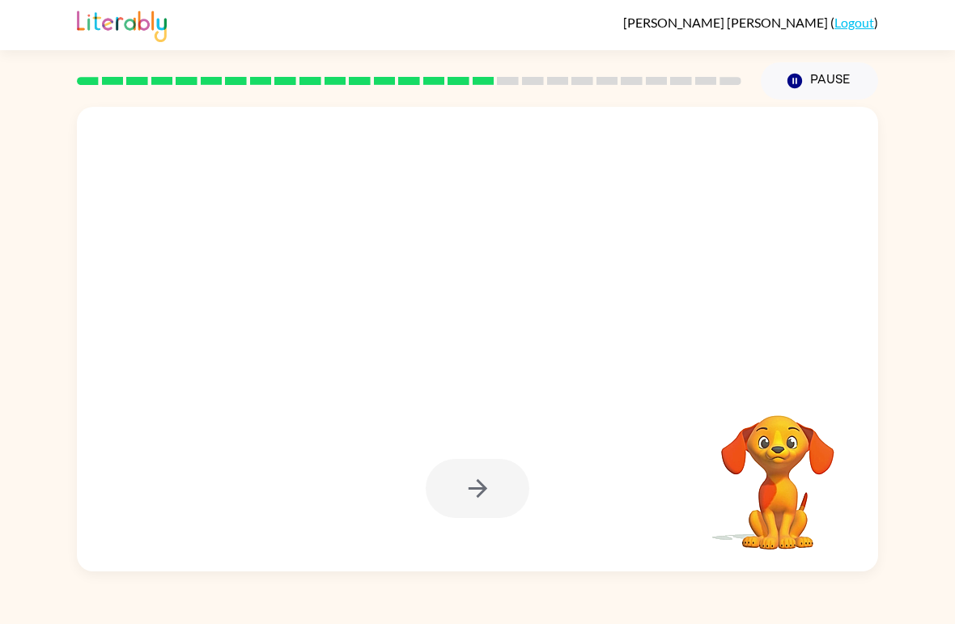
click at [506, 476] on div at bounding box center [478, 488] width 104 height 59
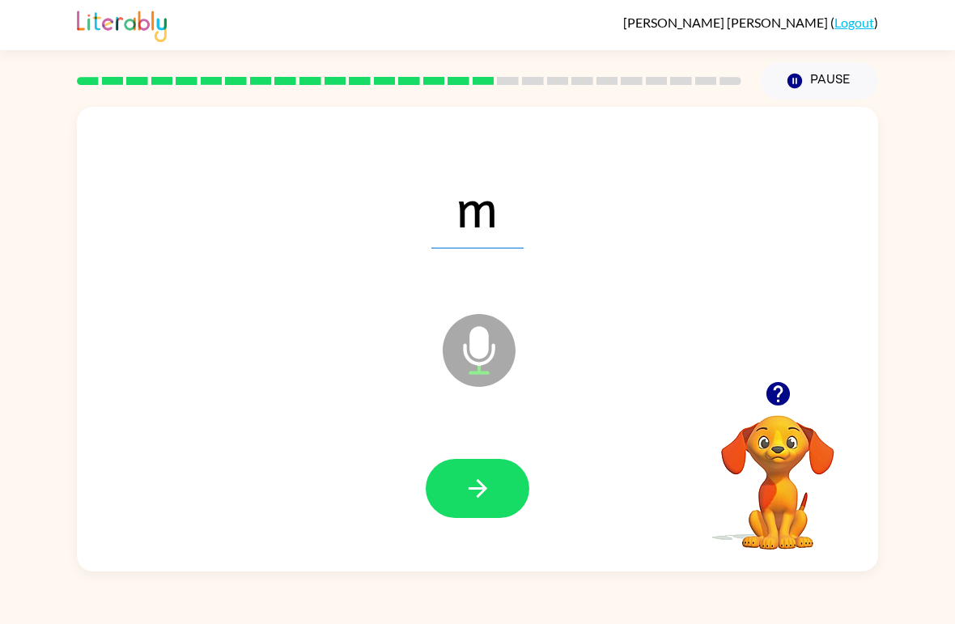
click at [505, 464] on button "button" at bounding box center [478, 488] width 104 height 59
click at [495, 483] on button "button" at bounding box center [478, 488] width 104 height 59
click at [489, 474] on button "button" at bounding box center [478, 488] width 104 height 59
click at [484, 483] on icon "button" at bounding box center [478, 488] width 28 height 28
click at [450, 478] on button "button" at bounding box center [478, 488] width 104 height 59
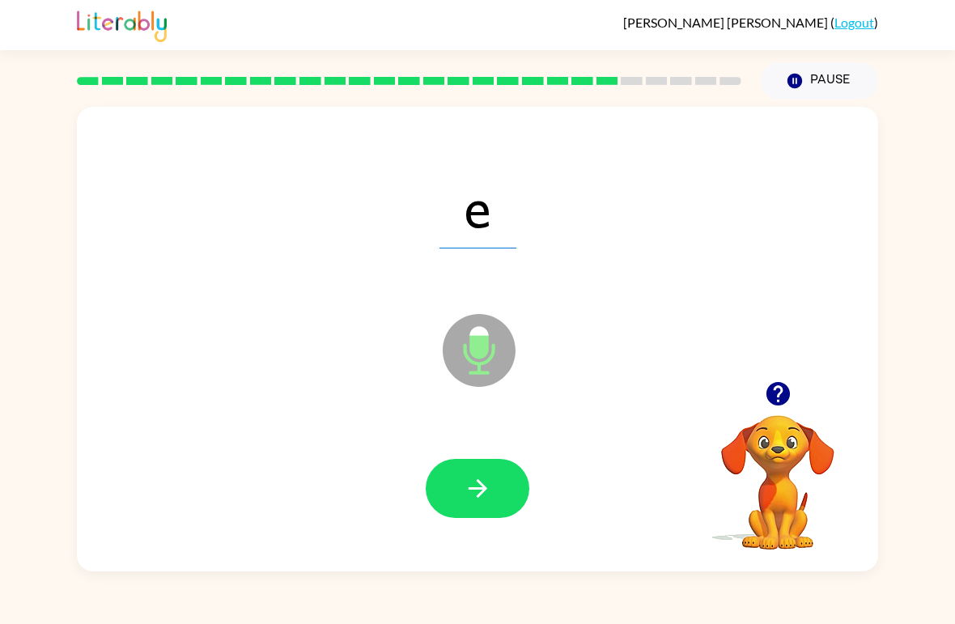
click at [482, 483] on icon "button" at bounding box center [478, 488] width 28 height 28
click at [685, 620] on div "Camila-Maria Gonzalez-Rodriguez ( Logout ) Pause Pause g Microphone The Microph…" at bounding box center [477, 312] width 955 height 624
click at [475, 486] on icon "button" at bounding box center [478, 488] width 28 height 28
click at [481, 475] on icon "button" at bounding box center [478, 488] width 28 height 28
click at [477, 464] on button "button" at bounding box center [478, 488] width 104 height 59
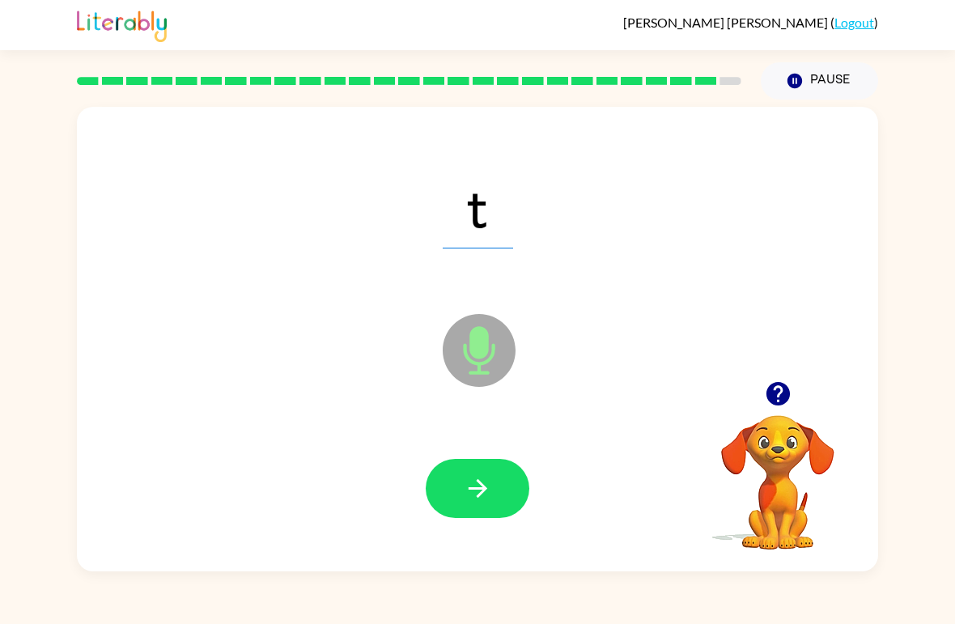
click at [495, 490] on button "button" at bounding box center [478, 488] width 104 height 59
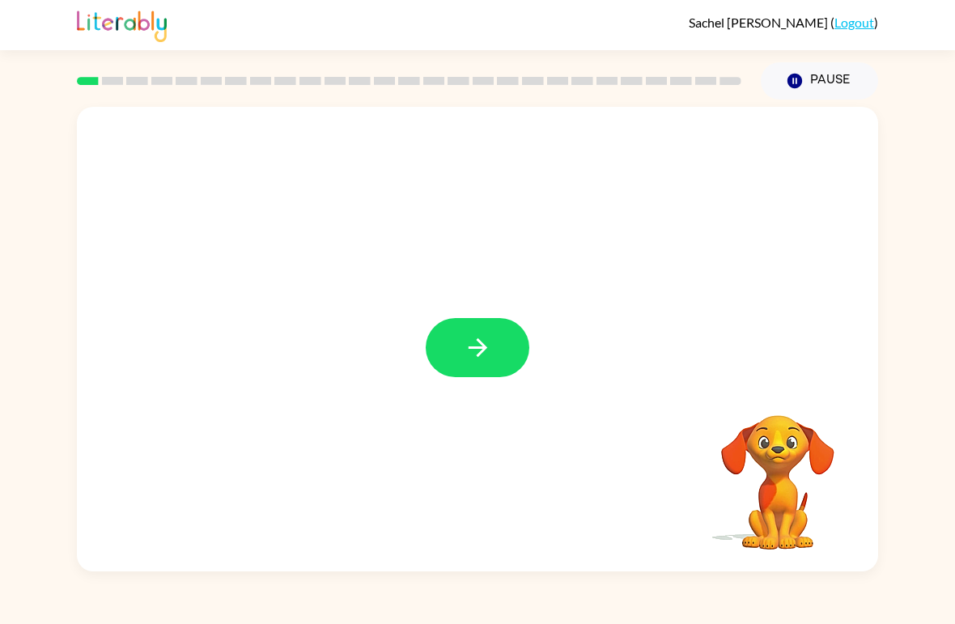
click at [497, 346] on button "button" at bounding box center [478, 347] width 104 height 59
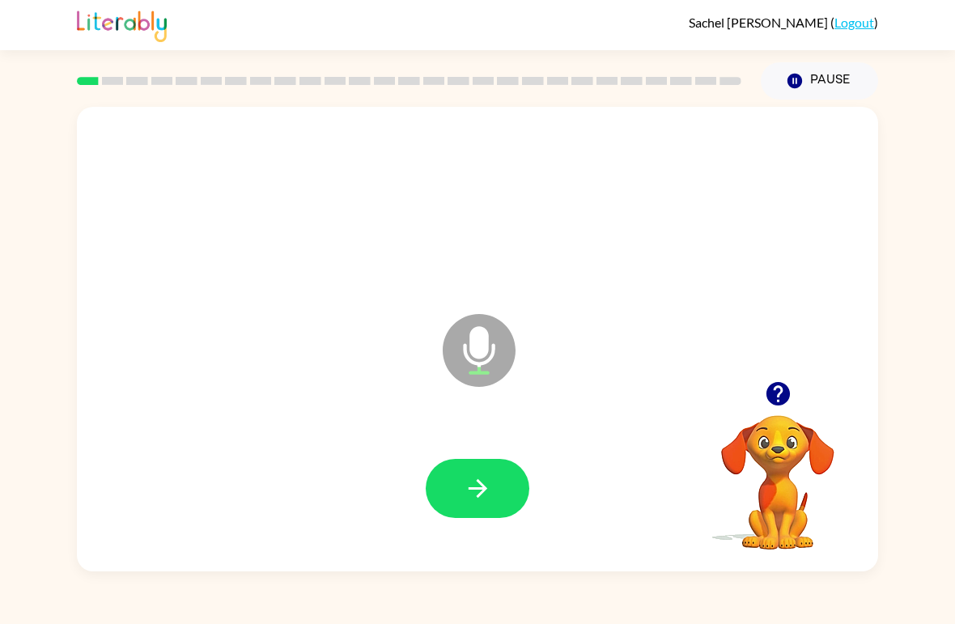
click at [494, 489] on button "button" at bounding box center [478, 488] width 104 height 59
click at [503, 503] on button "button" at bounding box center [478, 488] width 104 height 59
click at [481, 480] on icon "button" at bounding box center [478, 488] width 28 height 28
click at [508, 473] on button "button" at bounding box center [478, 488] width 104 height 59
click at [498, 481] on button "button" at bounding box center [478, 488] width 104 height 59
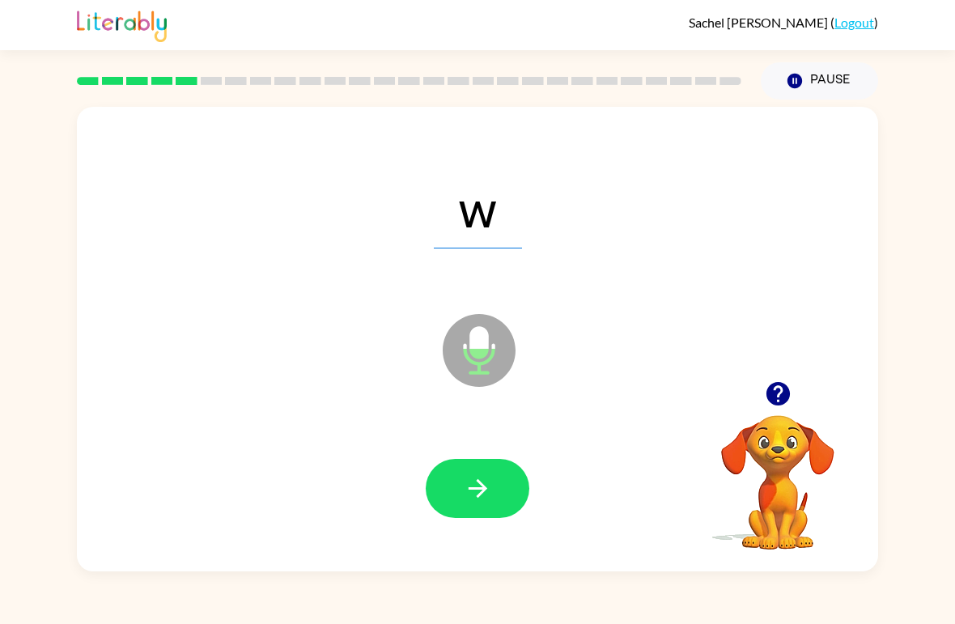
click at [508, 475] on button "button" at bounding box center [478, 488] width 104 height 59
click at [502, 477] on button "button" at bounding box center [478, 488] width 104 height 59
click at [517, 491] on button "button" at bounding box center [478, 488] width 104 height 59
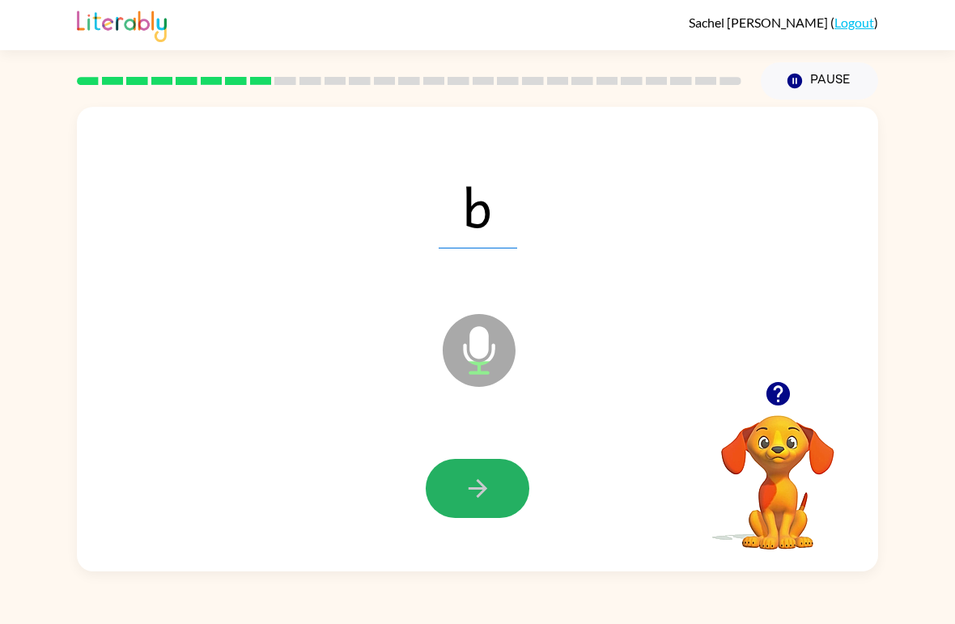
click at [498, 497] on button "button" at bounding box center [478, 488] width 104 height 59
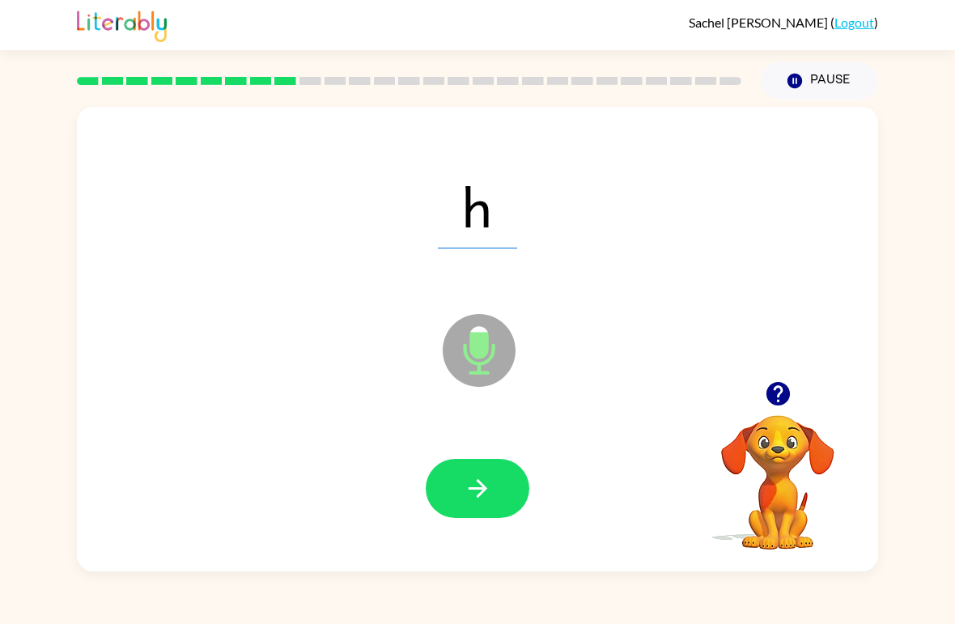
click at [489, 477] on icon "button" at bounding box center [478, 488] width 28 height 28
click at [488, 482] on icon "button" at bounding box center [478, 488] width 28 height 28
click at [496, 460] on button "button" at bounding box center [478, 488] width 104 height 59
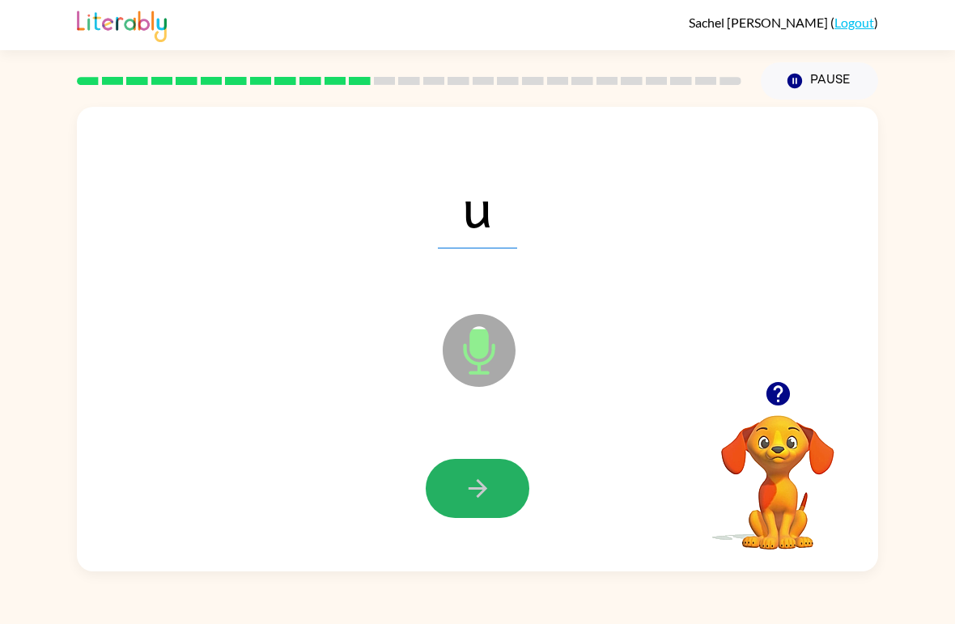
click at [519, 476] on button "button" at bounding box center [478, 488] width 104 height 59
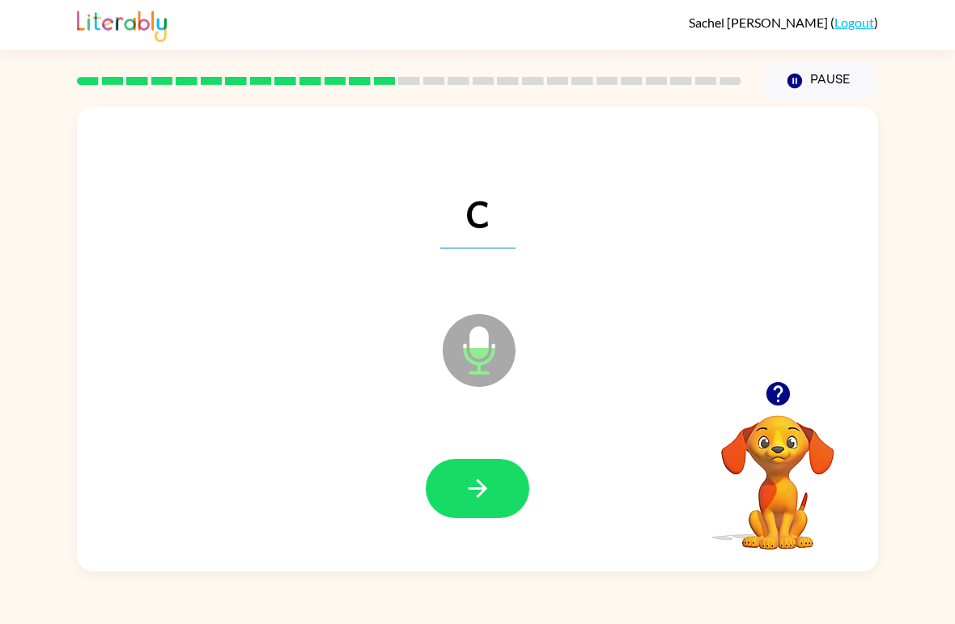
click at [495, 465] on button "button" at bounding box center [478, 488] width 104 height 59
click at [464, 478] on icon "button" at bounding box center [478, 488] width 28 height 28
click at [491, 497] on icon "button" at bounding box center [478, 488] width 28 height 28
click at [497, 193] on span "qu" at bounding box center [477, 206] width 108 height 84
click at [517, 513] on button "button" at bounding box center [478, 488] width 104 height 59
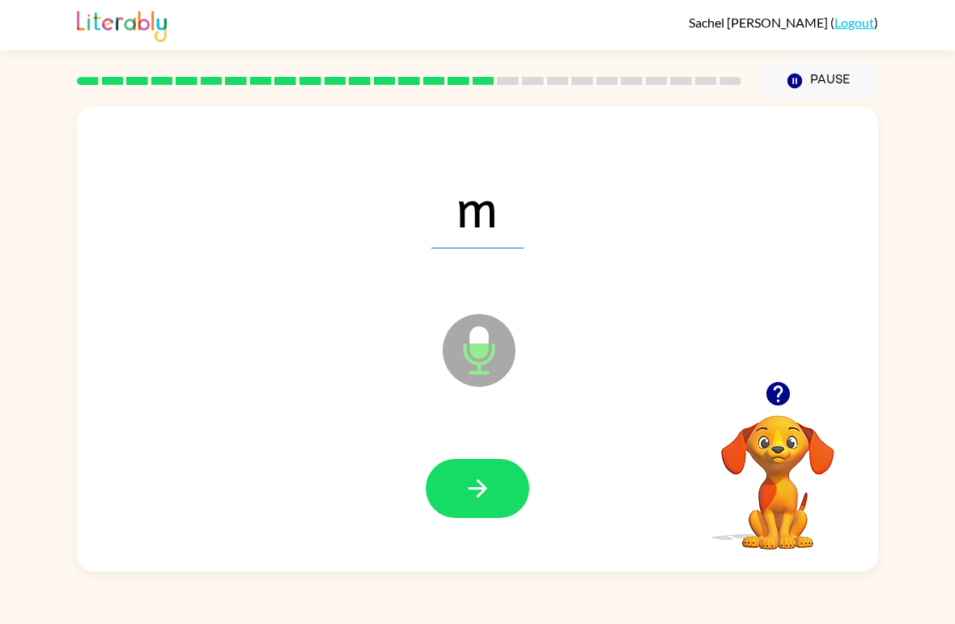
click at [495, 482] on button "button" at bounding box center [478, 488] width 104 height 59
click at [495, 492] on button "button" at bounding box center [478, 488] width 104 height 59
click at [507, 482] on button "button" at bounding box center [478, 488] width 104 height 59
click at [710, 596] on div "[PERSON_NAME] ( Logout ) Pause Pause s Microphone The Microphone is here when i…" at bounding box center [477, 312] width 955 height 624
click at [515, 479] on button "button" at bounding box center [478, 488] width 104 height 59
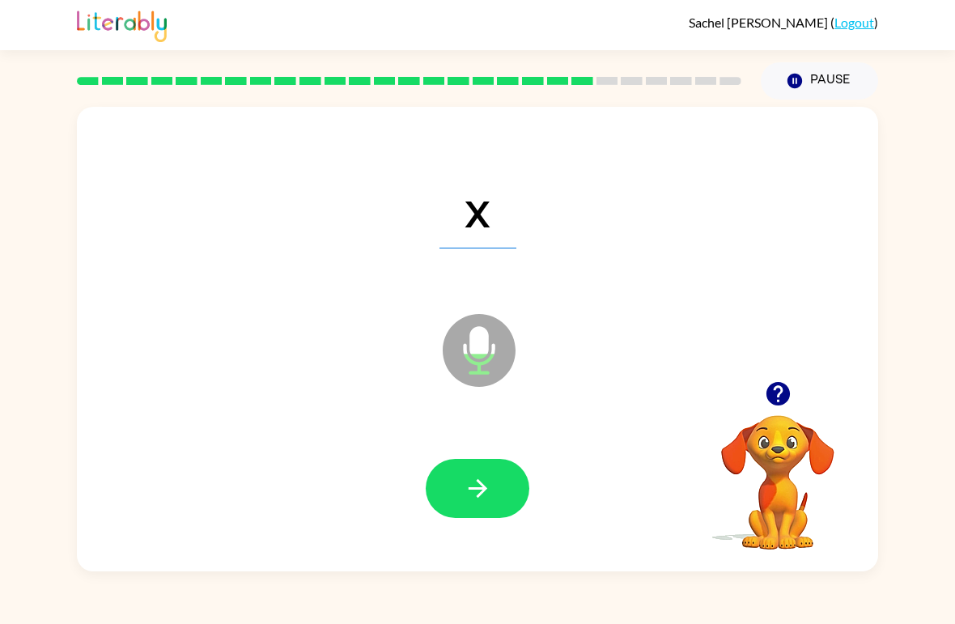
click at [493, 494] on button "button" at bounding box center [478, 488] width 104 height 59
click at [491, 496] on icon "button" at bounding box center [478, 488] width 28 height 28
click at [450, 468] on button "button" at bounding box center [478, 488] width 104 height 59
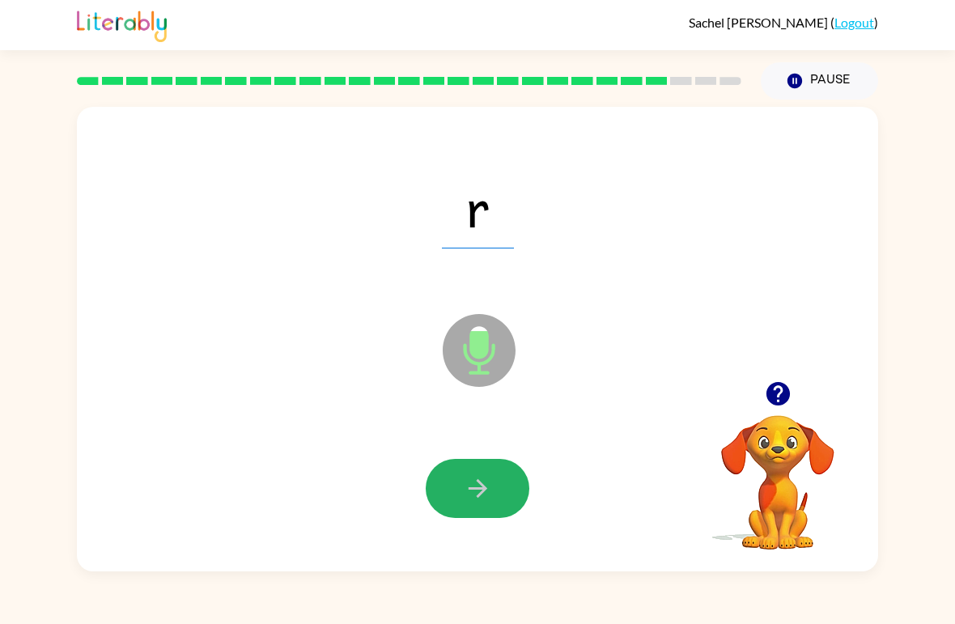
click at [465, 469] on button "button" at bounding box center [478, 488] width 104 height 59
click at [491, 483] on icon "button" at bounding box center [478, 488] width 28 height 28
click at [472, 478] on icon "button" at bounding box center [478, 488] width 28 height 28
